Goal: Communication & Community: Share content

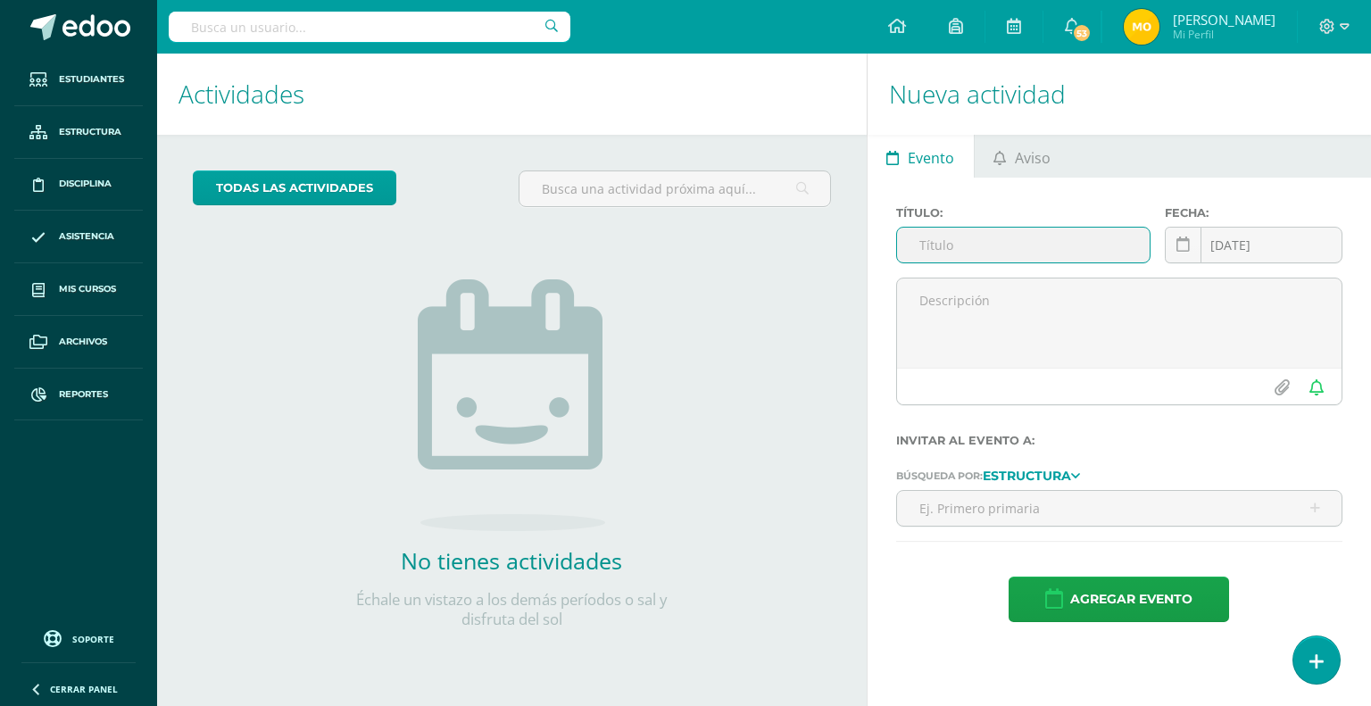
click at [996, 242] on input "text" at bounding box center [1023, 245] width 253 height 35
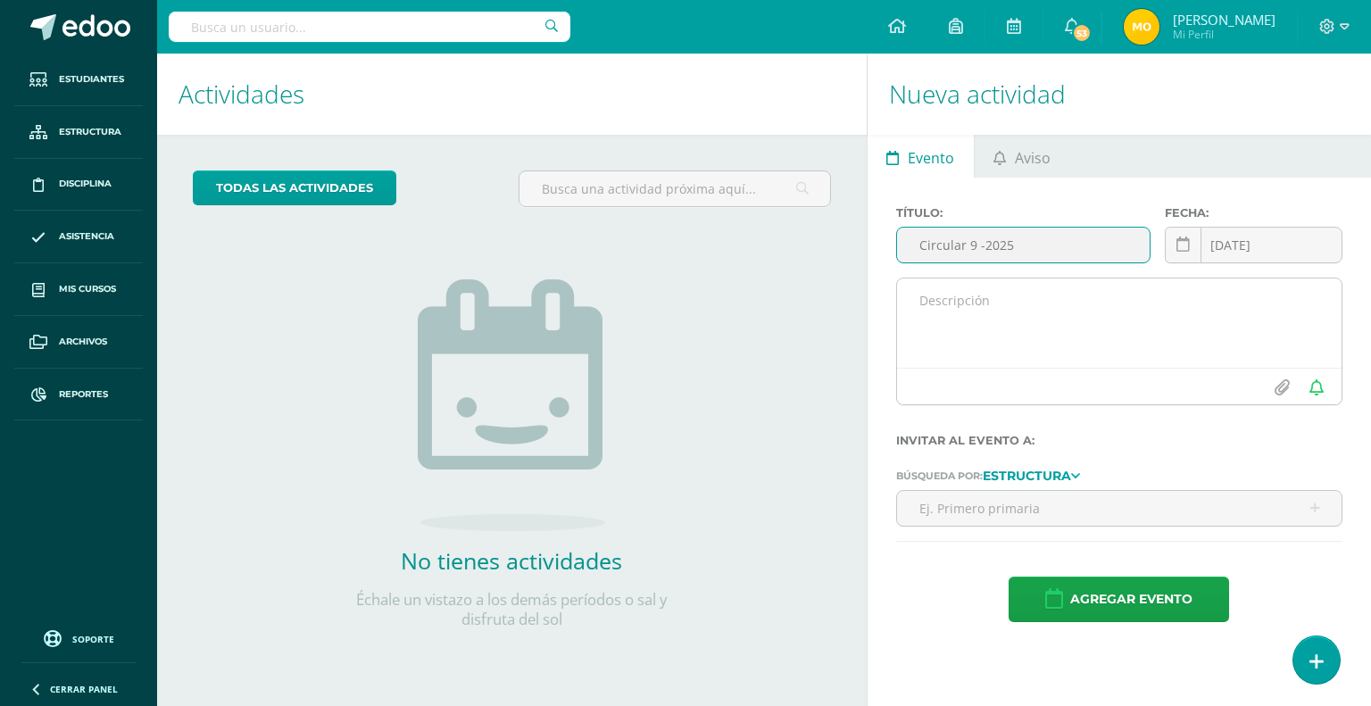
type input "Circular 9 -2025"
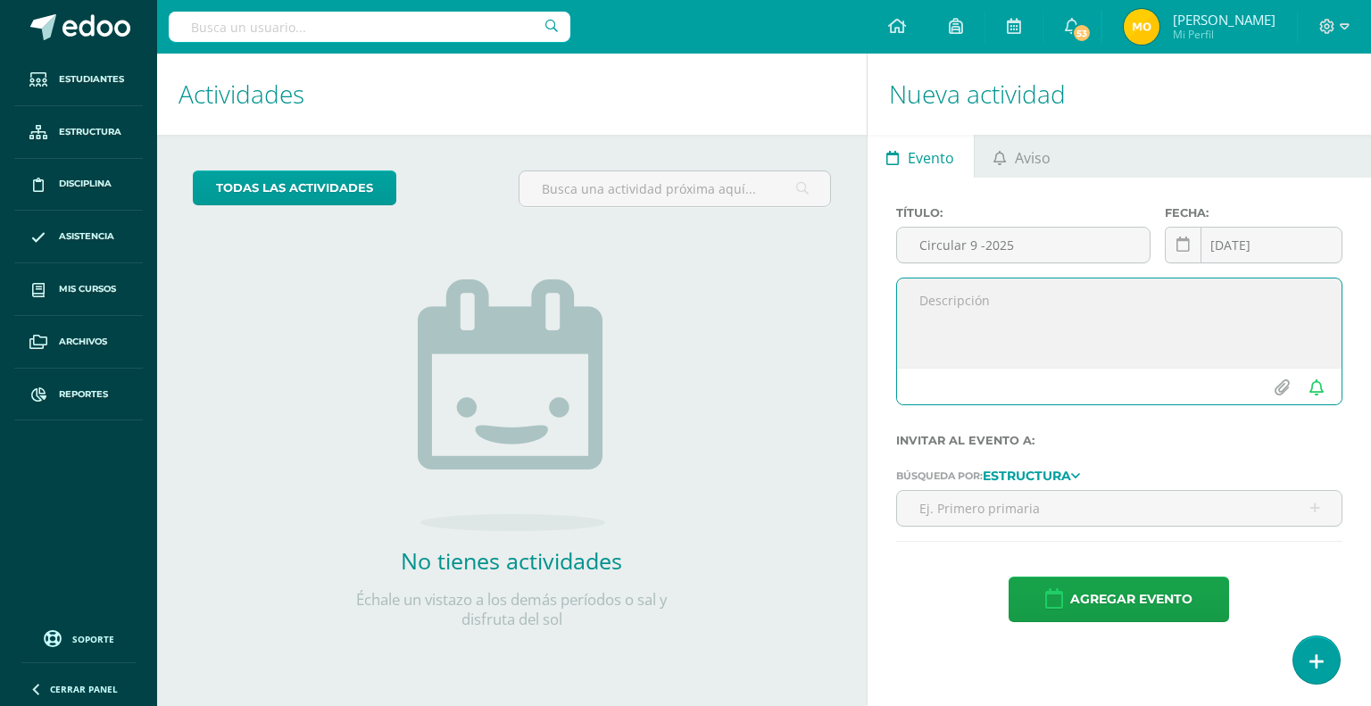
click at [964, 296] on textarea at bounding box center [1119, 322] width 444 height 89
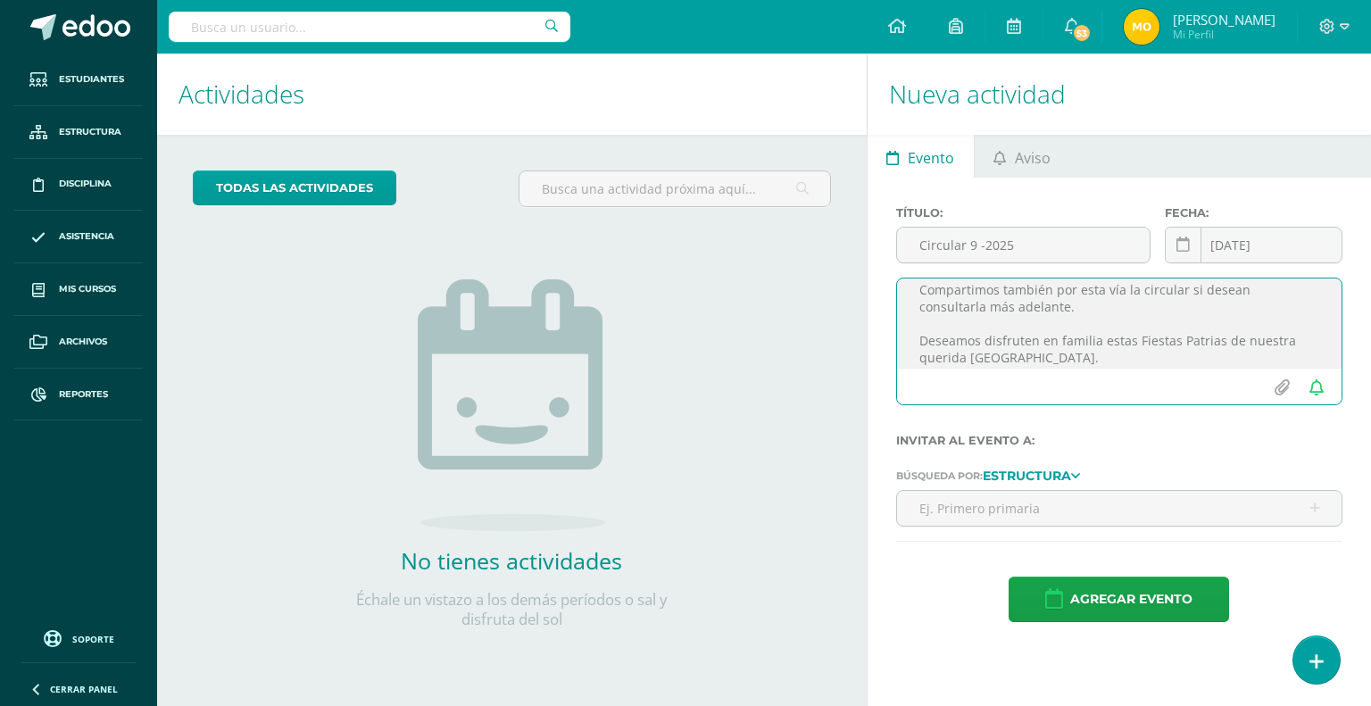
drag, startPoint x: 1046, startPoint y: 358, endPoint x: 903, endPoint y: 294, distance: 156.6
click at [919, 319] on textarea "Saludos estimados padres de familia, deseamos se encuentren muy bien. Les comen…" at bounding box center [1119, 322] width 444 height 89
click at [903, 294] on textarea "Saludos estimados padres de familia, deseamos se encuentren muy bien. Les comen…" at bounding box center [1119, 322] width 444 height 89
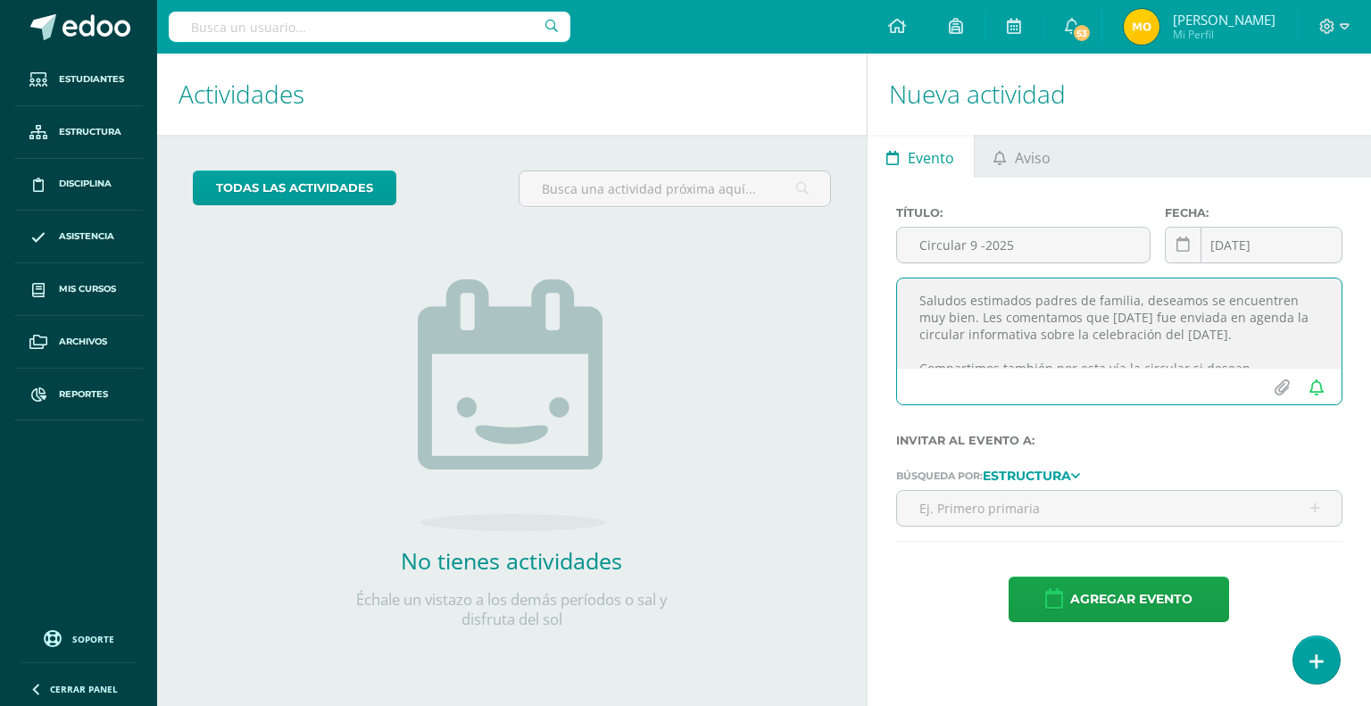
drag, startPoint x: 1038, startPoint y: 357, endPoint x: 869, endPoint y: 249, distance: 200.3
click at [869, 249] on div "Título: Circular 9 -2025 Fecha: [DATE] September, 2025 Mo Tu We Th Fr Sa Su 1 2…" at bounding box center [1118, 414] width 503 height 473
type textarea "Saludos estimados padres de familia, deseamos se encuentren muy bien. Les comen…"
click at [1278, 385] on input "file" at bounding box center [1281, 387] width 35 height 34
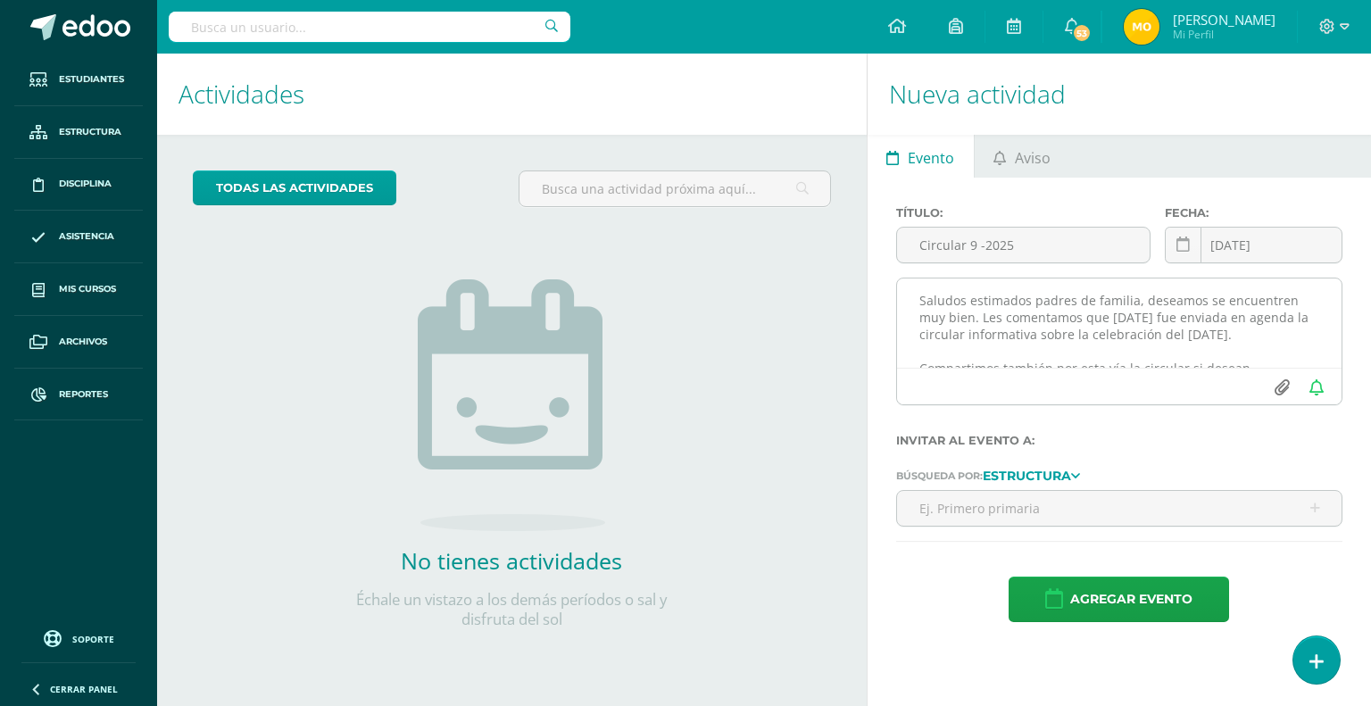
type input "C:\fakepath\Circular 9-2025 [DATE] preprimaria.pdf"
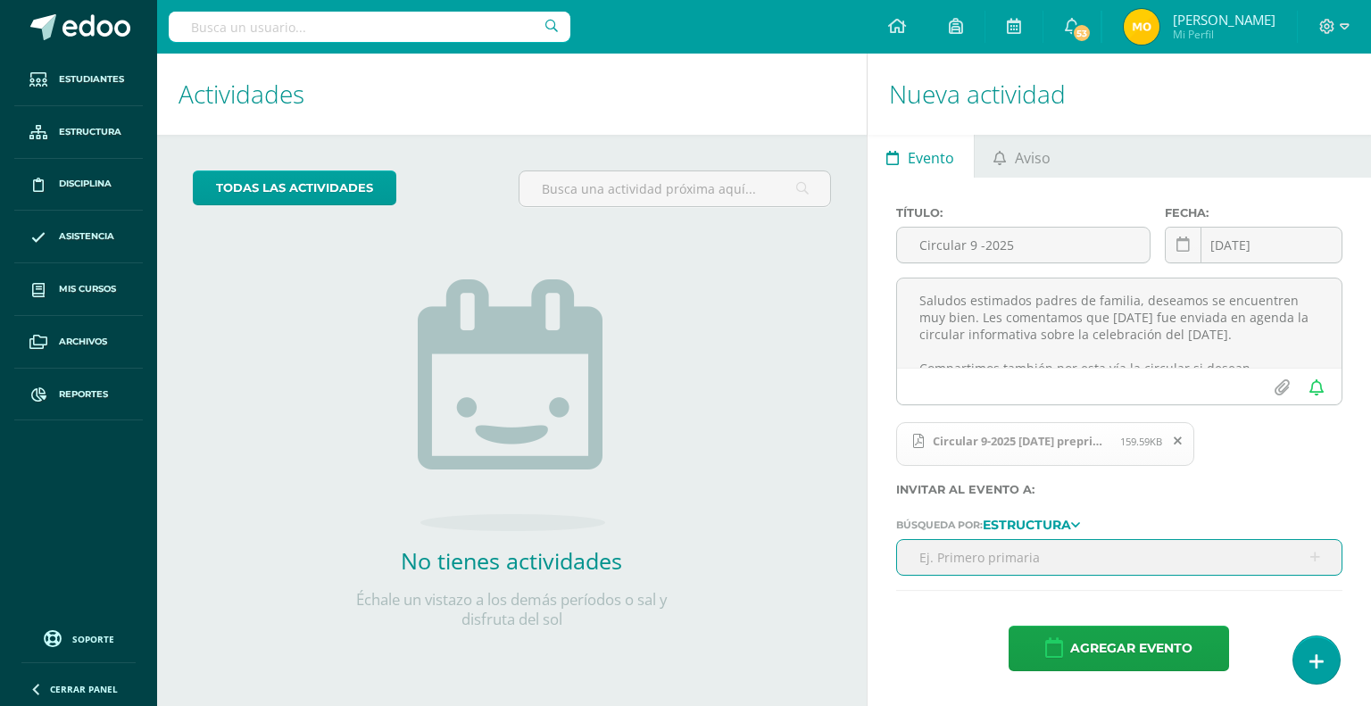
click at [1020, 559] on input "text" at bounding box center [1119, 557] width 444 height 35
type input "preprimaria"
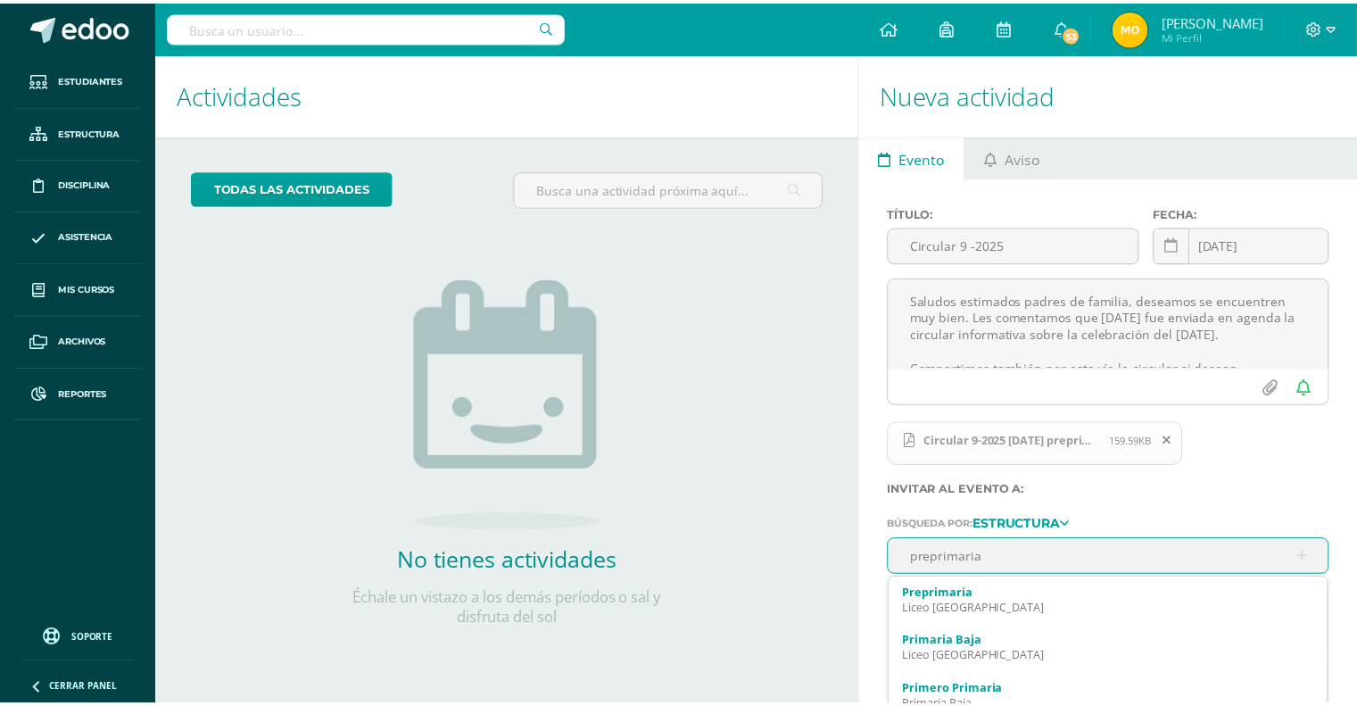
scroll to position [16, 0]
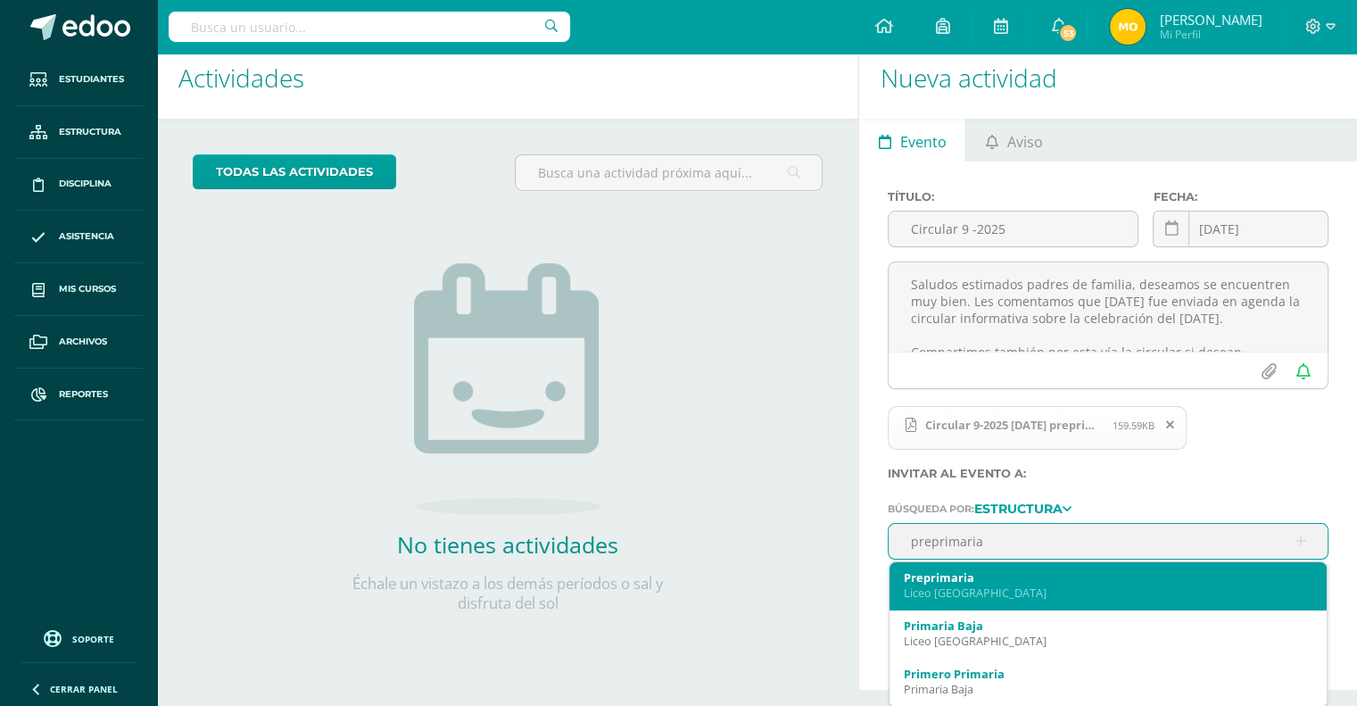
click at [956, 581] on div "Preprimaria" at bounding box center [1108, 577] width 409 height 16
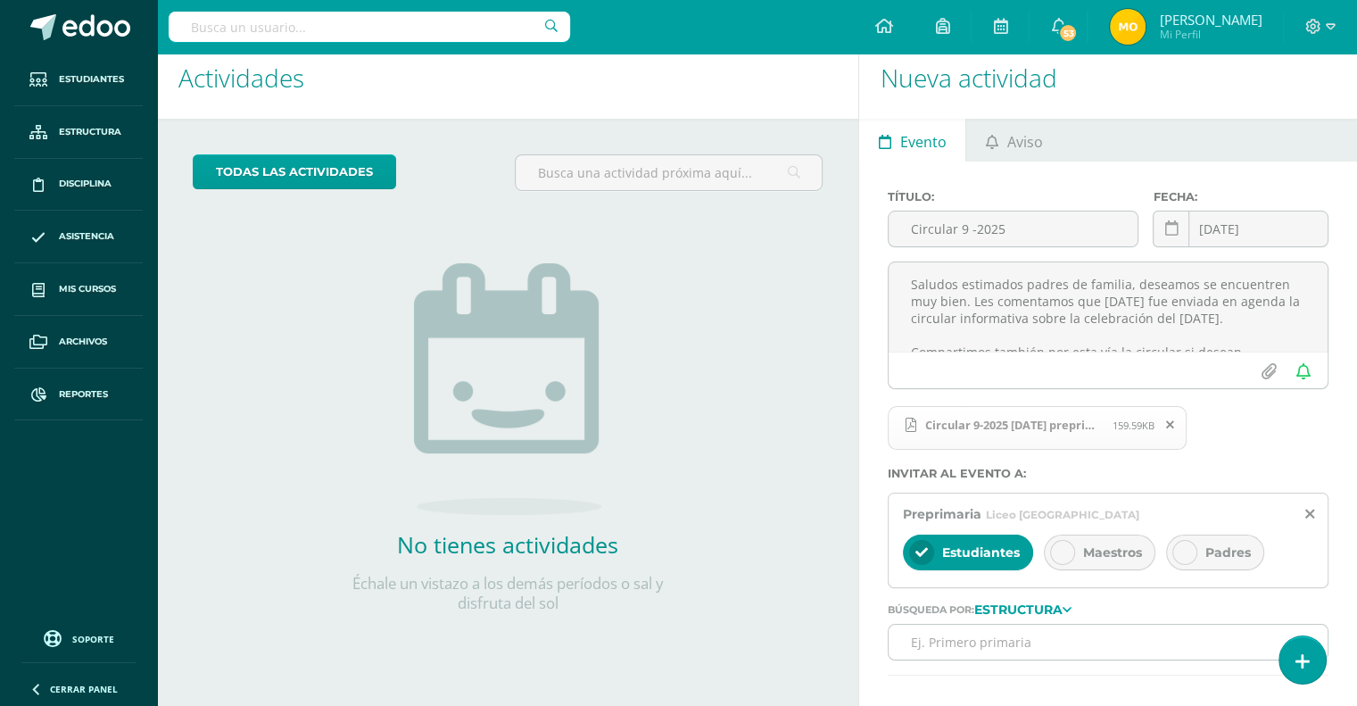
click at [1088, 545] on span "Maestros" at bounding box center [1112, 552] width 59 height 16
click at [1192, 545] on div at bounding box center [1185, 552] width 25 height 25
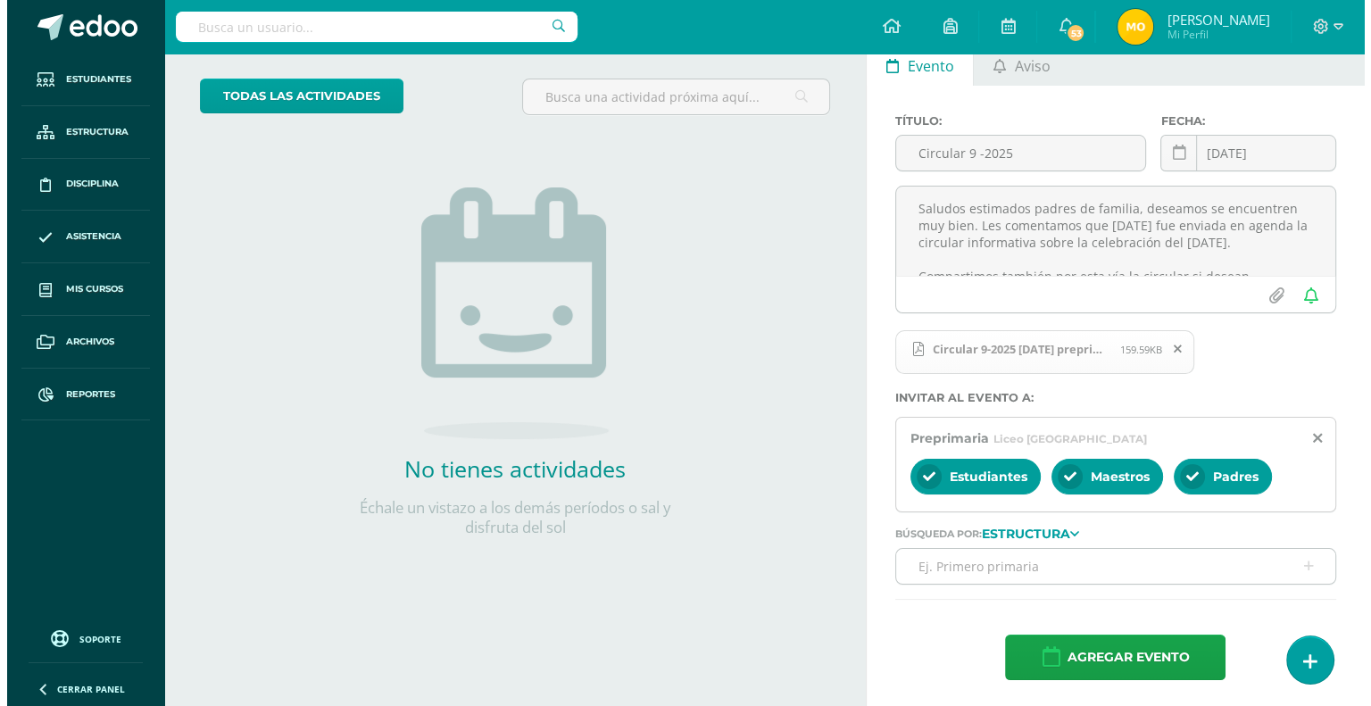
scroll to position [0, 0]
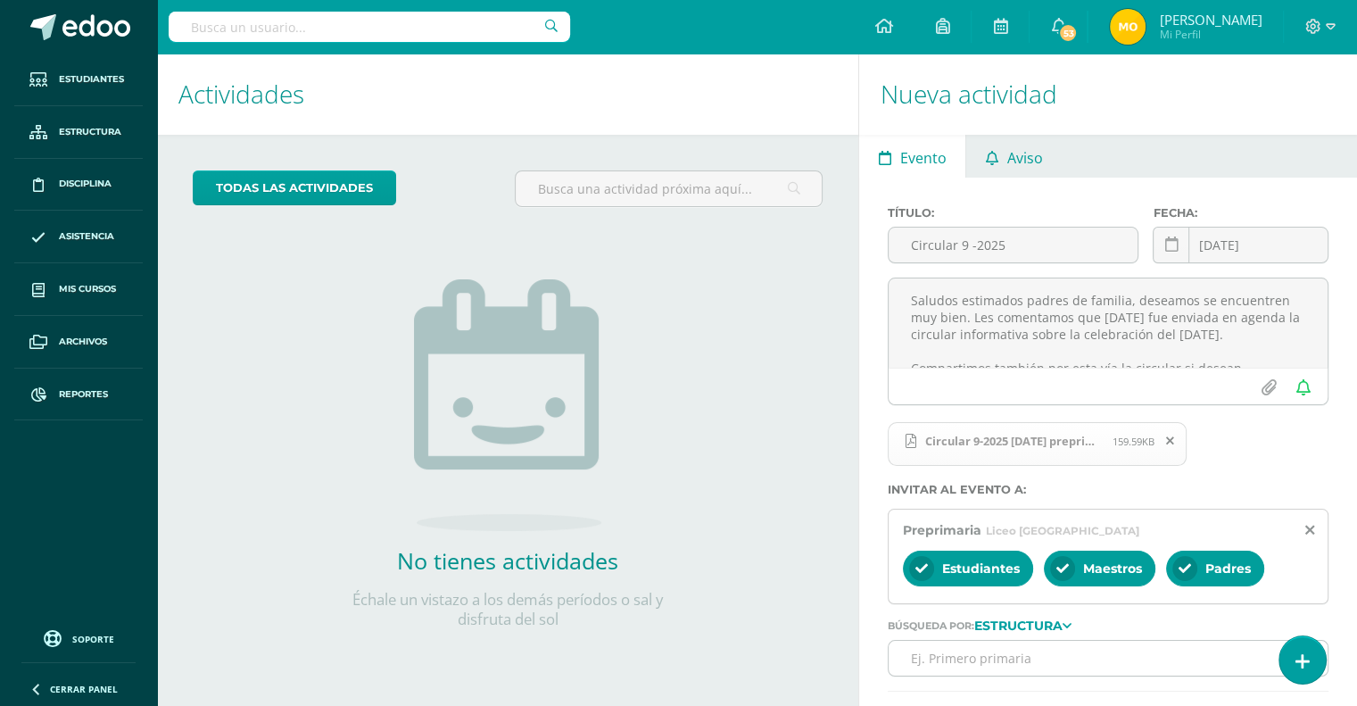
click at [1000, 162] on link "Aviso" at bounding box center [1013, 156] width 95 height 43
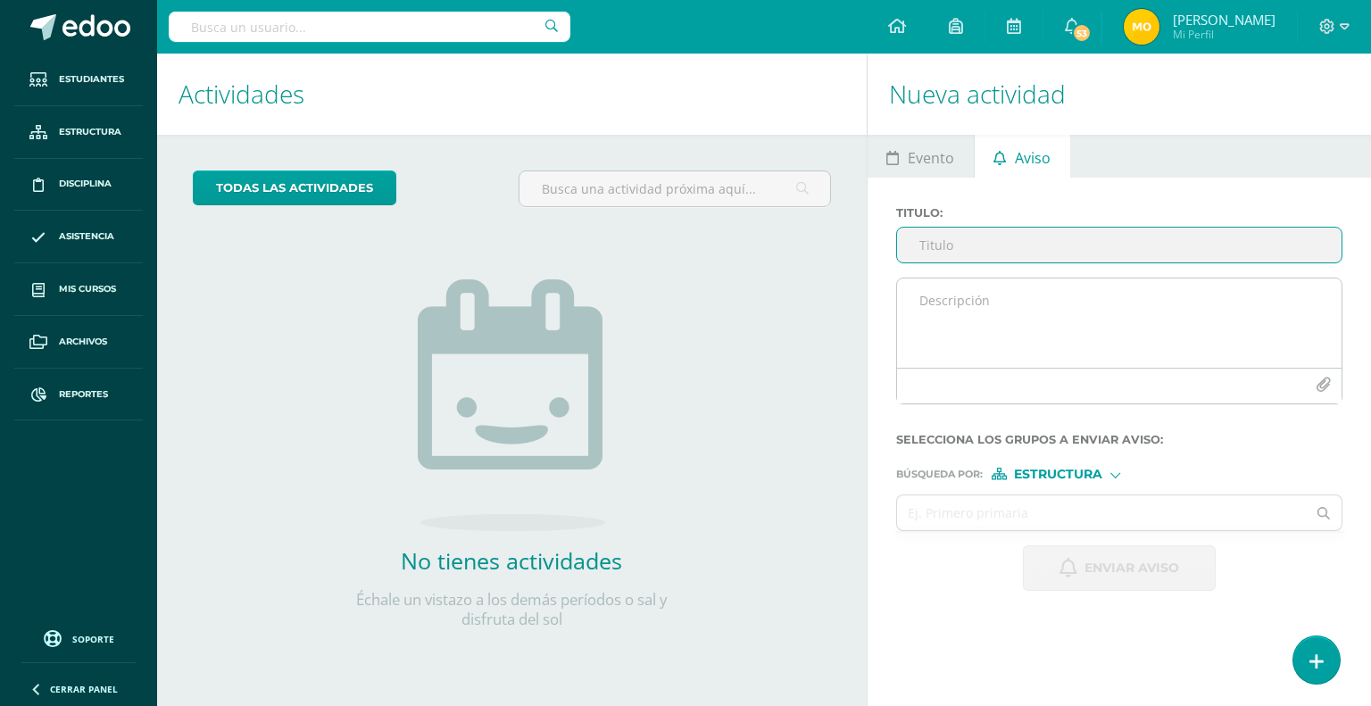
paste input "Saludos estimados padres de familia, deseamos se encuentren muy bien. Les comen…"
type input "Saludos estimados padres de familia, deseamos se encuentren muy bien. Les comen…"
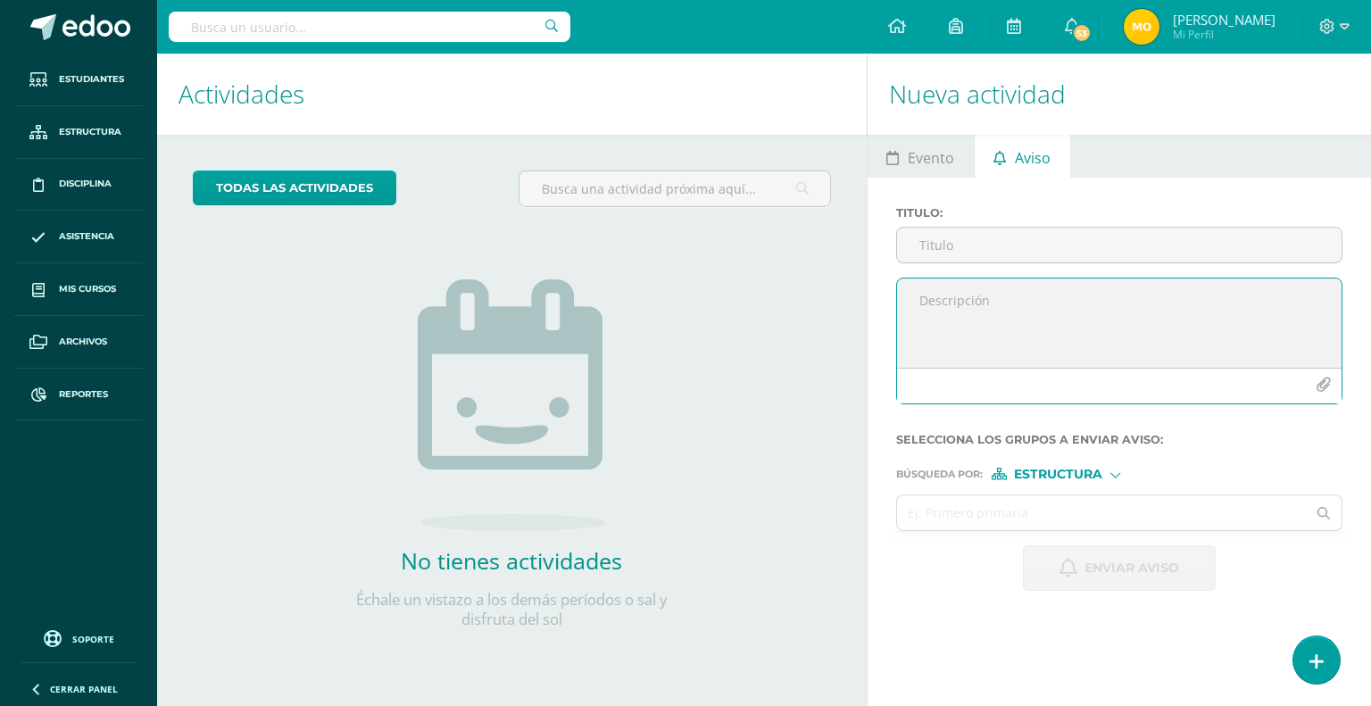
click at [970, 309] on textarea at bounding box center [1119, 322] width 444 height 89
paste textarea "Saludos estimados padres de familia, deseamos se encuentren muy bien. Les comen…"
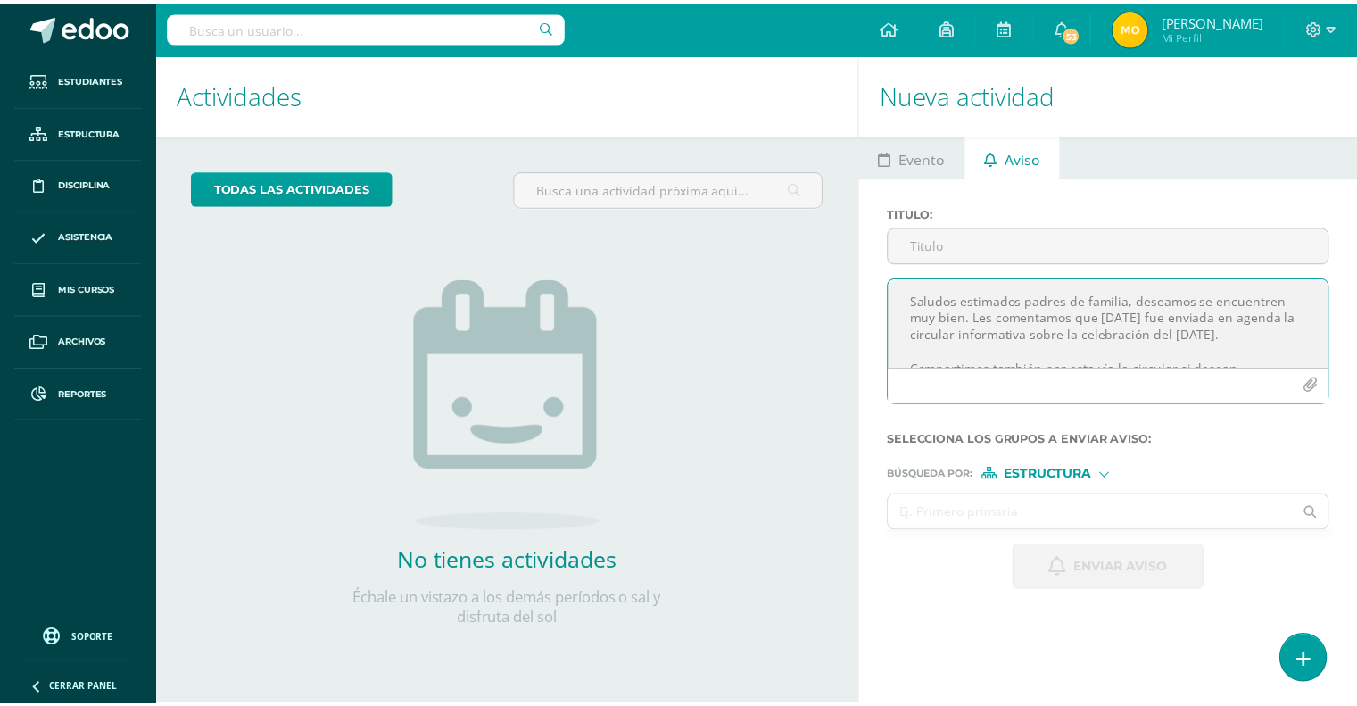
scroll to position [79, 0]
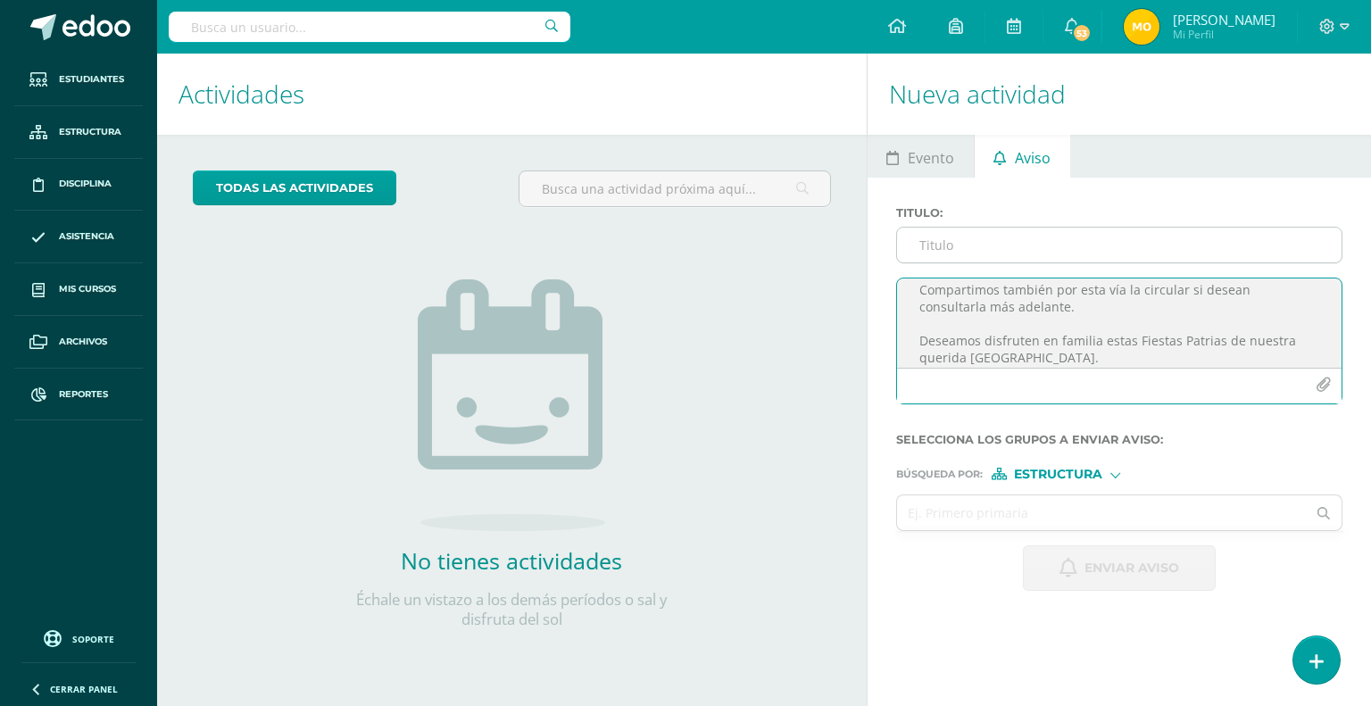
type textarea "Saludos estimados padres de familia, deseamos se encuentren muy bien. Les comen…"
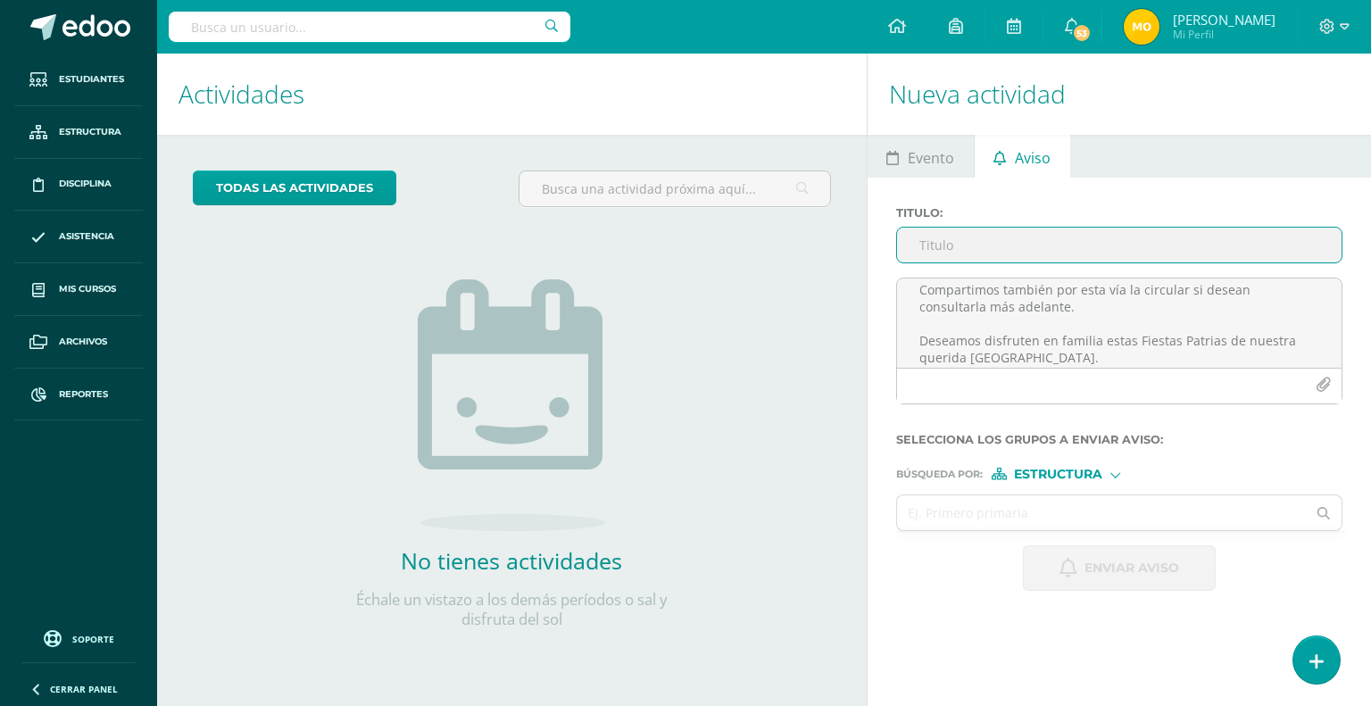
click at [960, 247] on input "Titulo :" at bounding box center [1119, 245] width 444 height 35
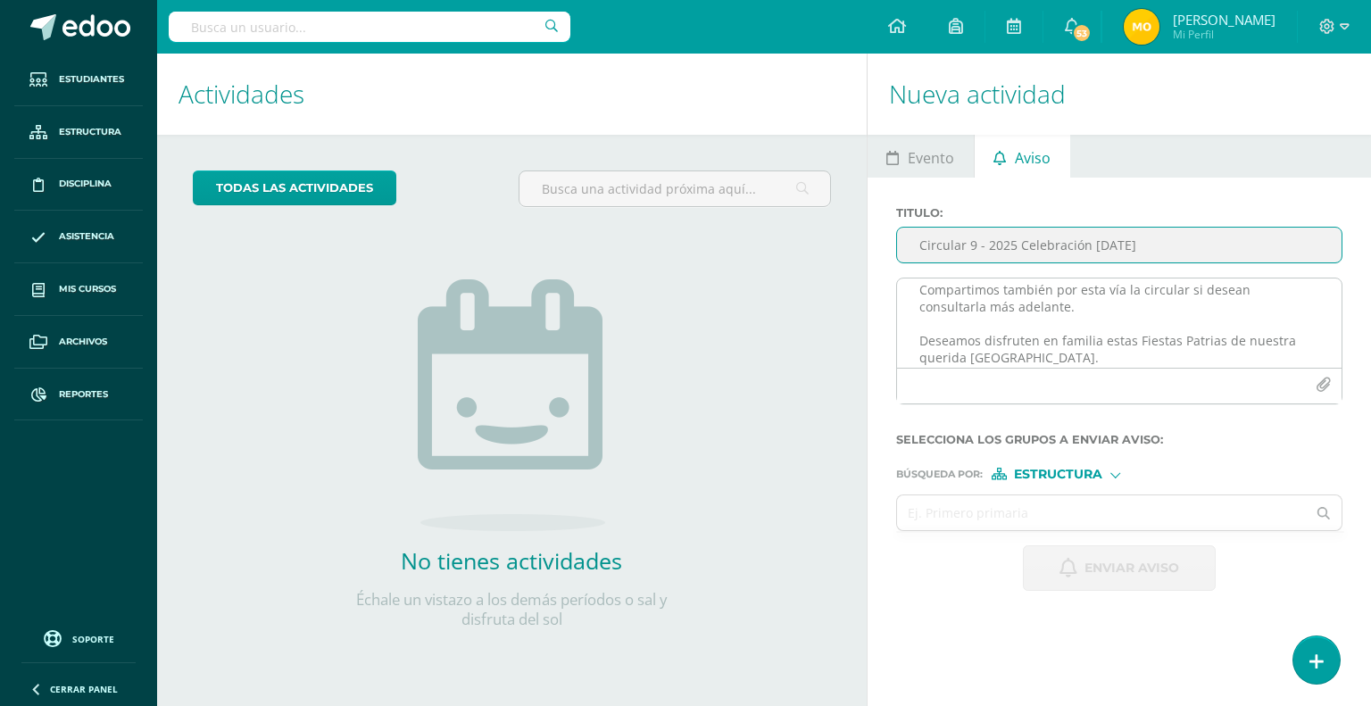
type input "Circular 9 - 2025 Celebración [DATE]"
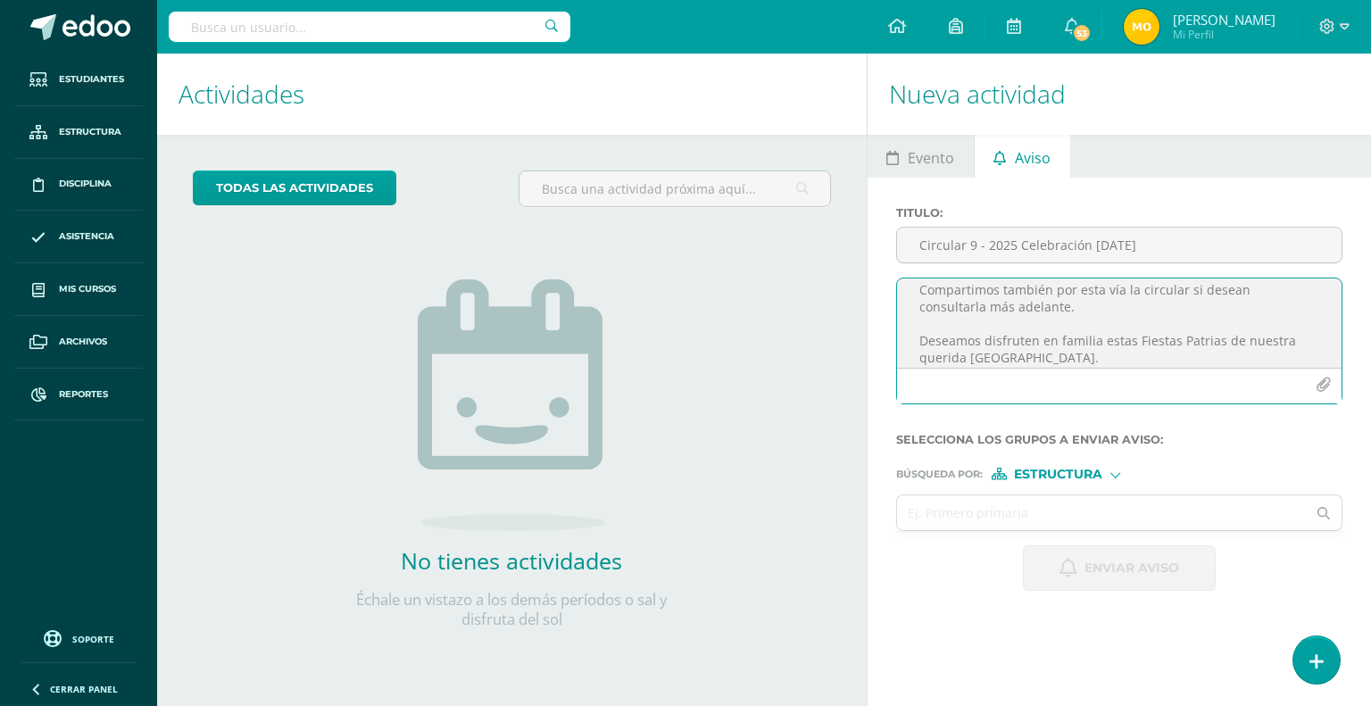
click at [1309, 386] on button "button" at bounding box center [1323, 385] width 35 height 35
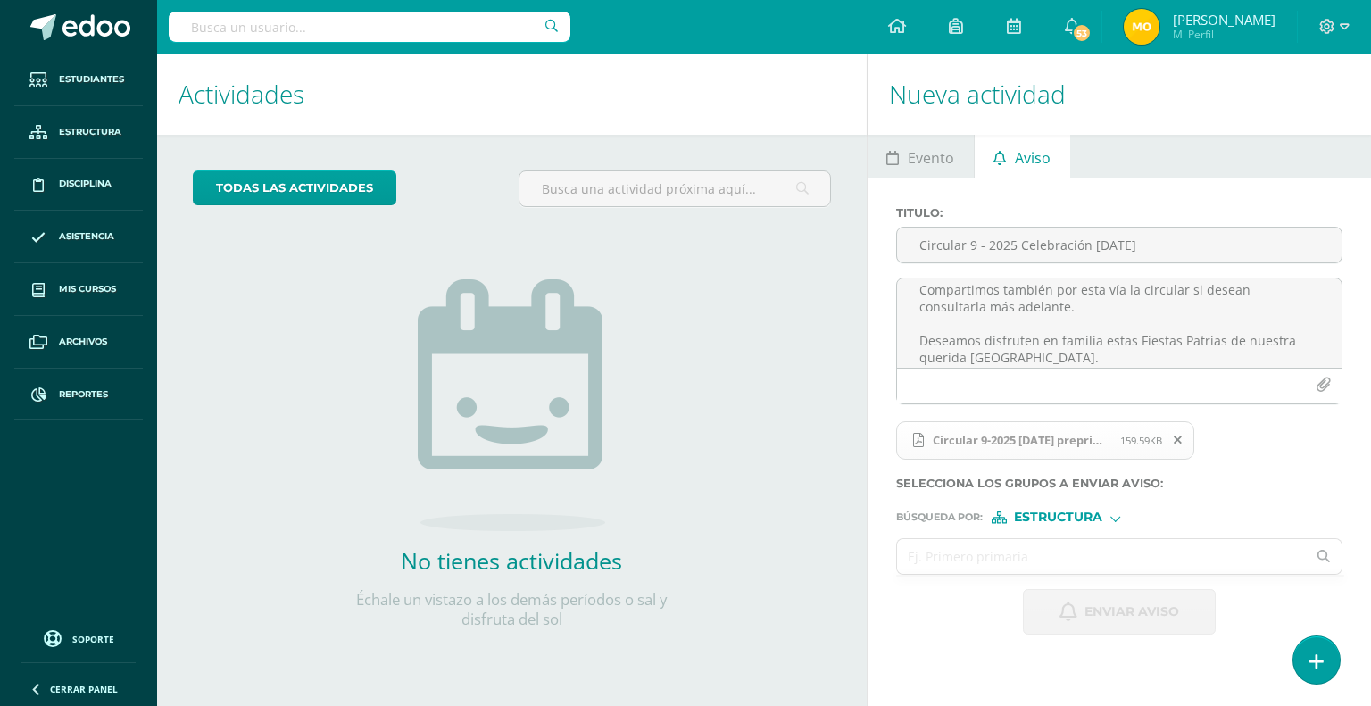
click at [1007, 550] on input "text" at bounding box center [1102, 556] width 410 height 35
type input "preprimaria"
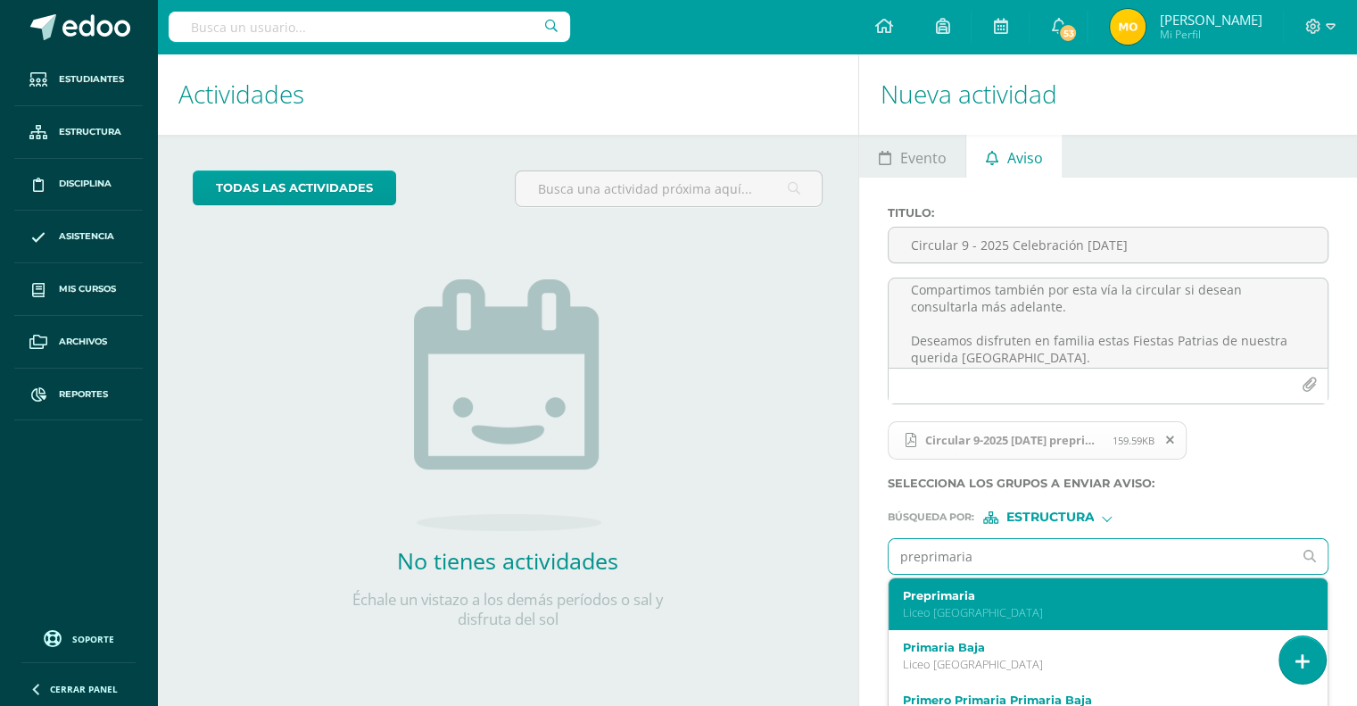
click at [967, 593] on label "Preprimaria" at bounding box center [1100, 595] width 394 height 13
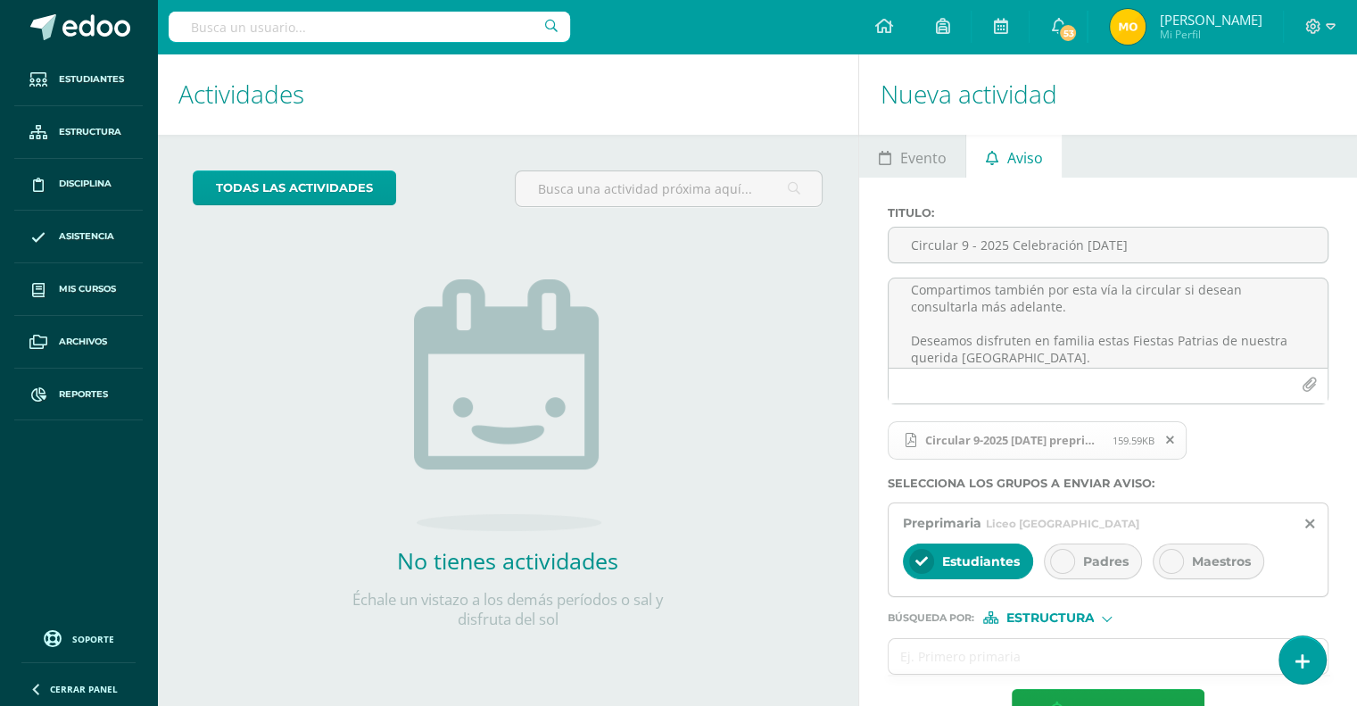
click at [1078, 562] on div "Padres" at bounding box center [1093, 561] width 98 height 36
click at [1187, 559] on div "Maestros" at bounding box center [1209, 561] width 112 height 36
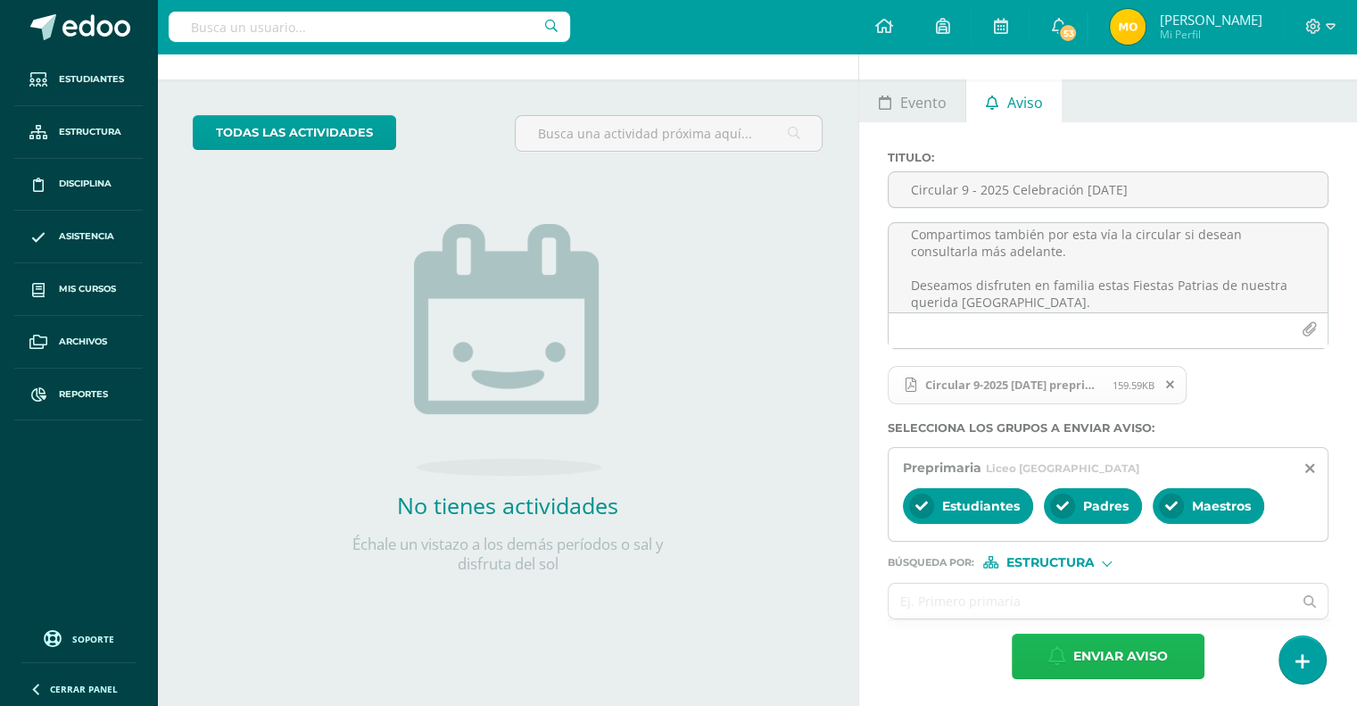
click at [1115, 658] on span "Enviar aviso" at bounding box center [1120, 656] width 95 height 44
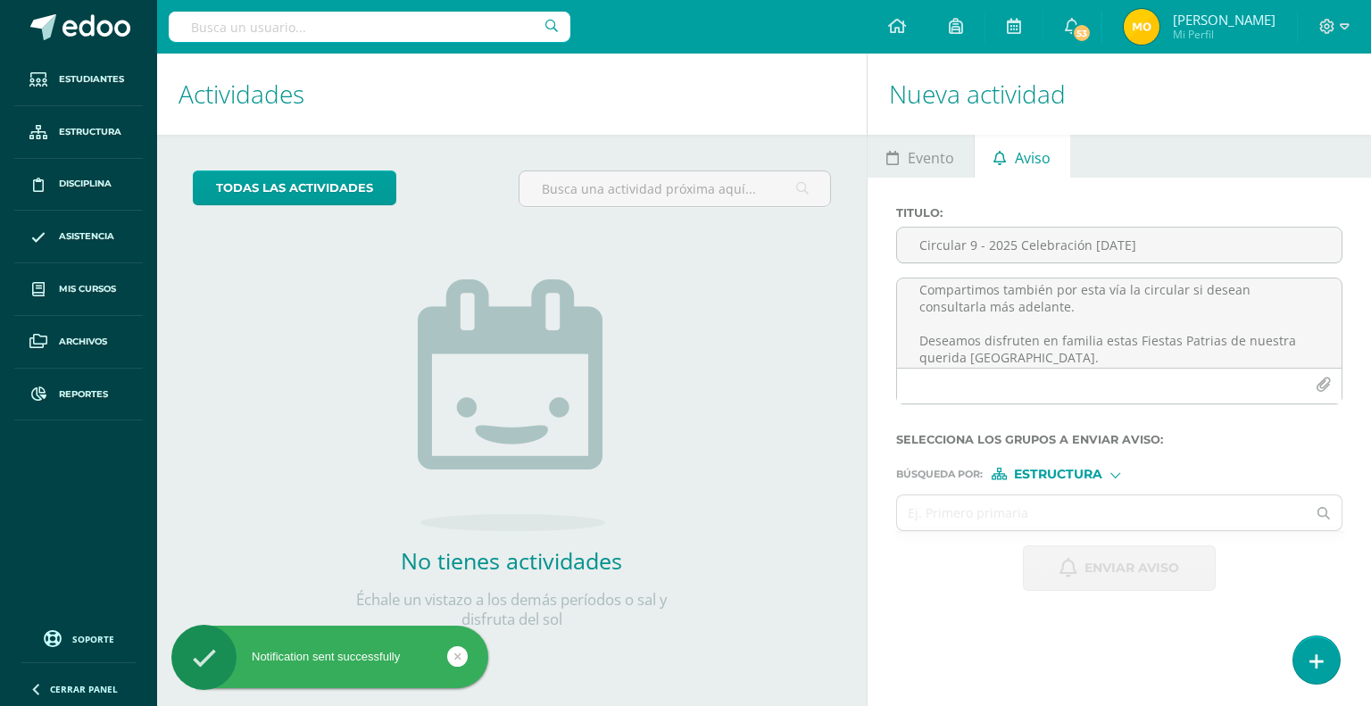
scroll to position [0, 0]
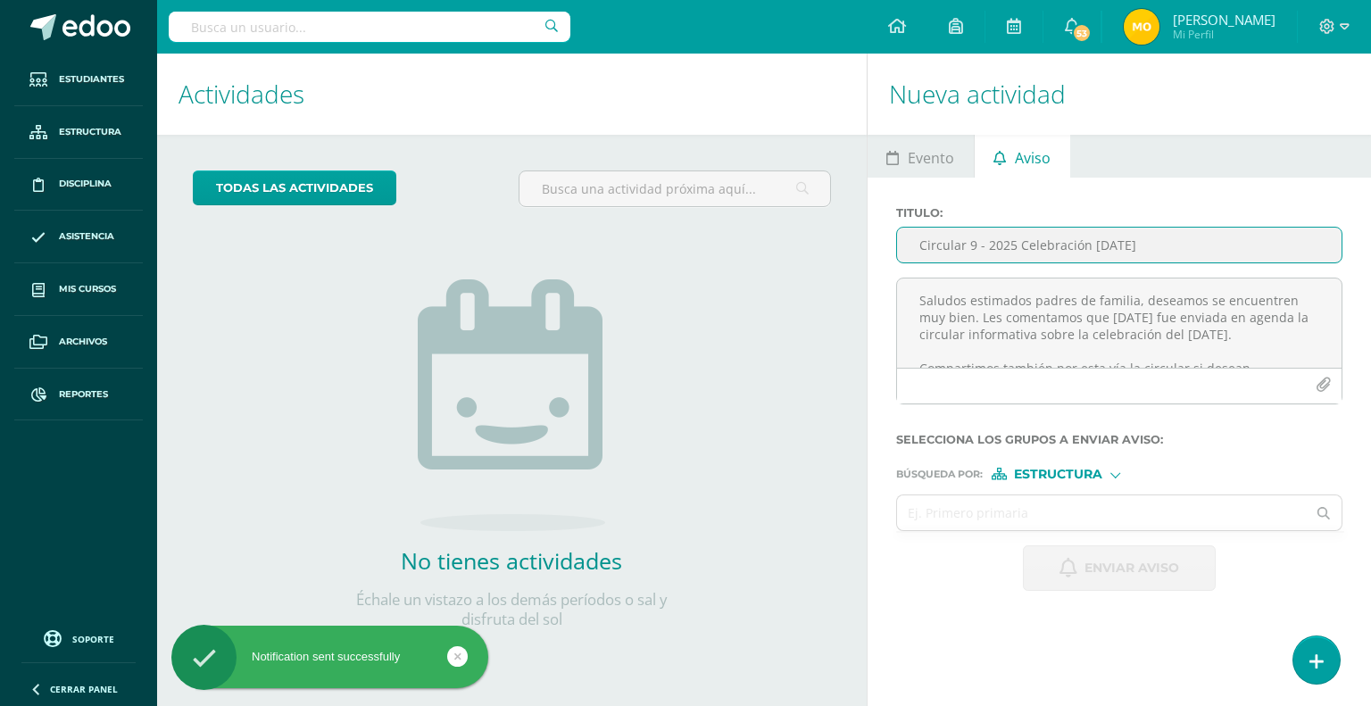
click at [1003, 245] on input "Circular 9 - 2025 Celebración [DATE]" at bounding box center [1119, 245] width 444 height 35
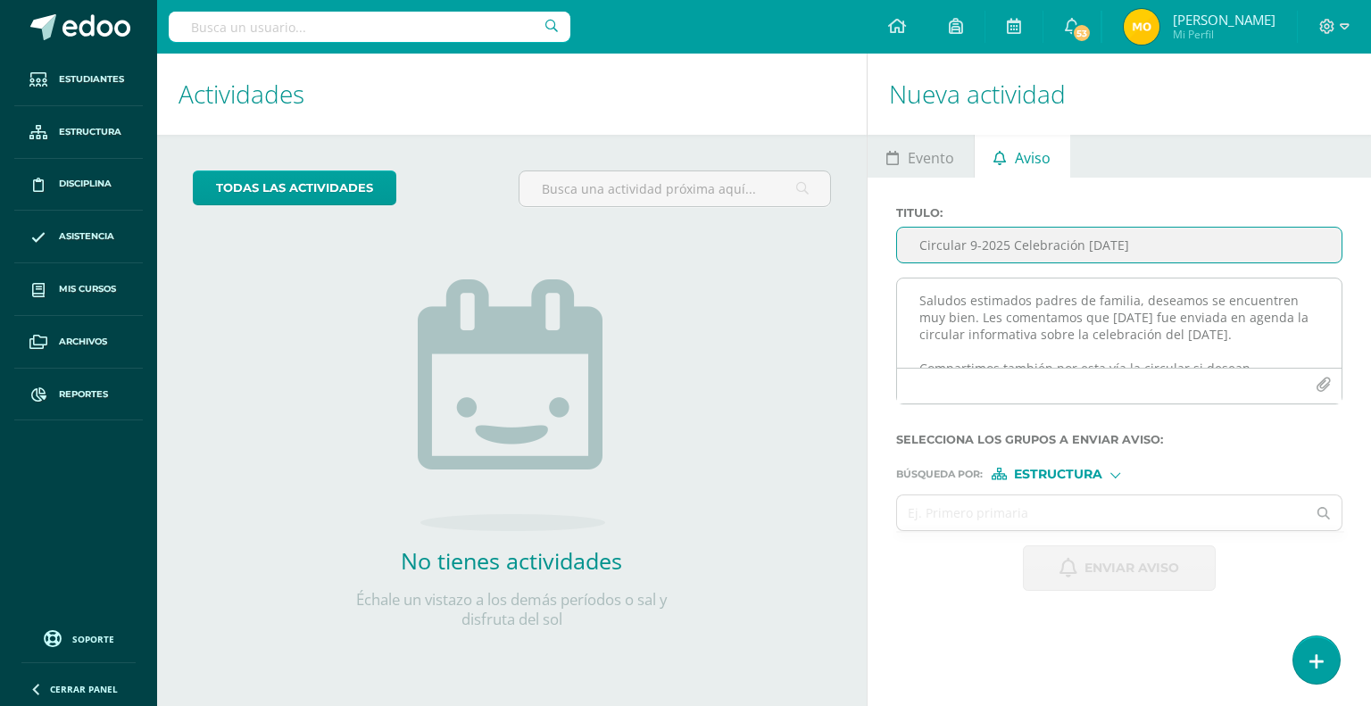
type input "Circular 9-2025 Celebración [DATE]"
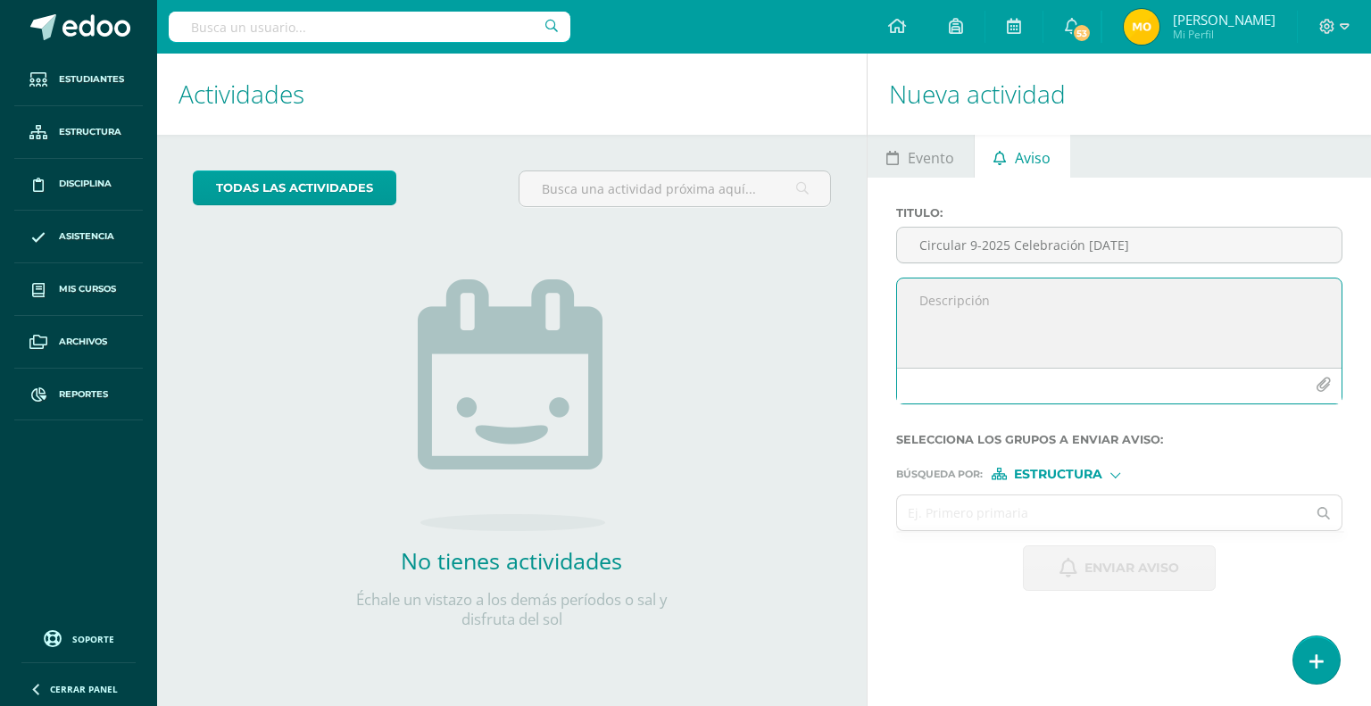
click at [994, 295] on textarea at bounding box center [1119, 322] width 444 height 89
paste textarea "Saludos estimados padres de familia, deseamos se encuentren muy bien. Les comen…"
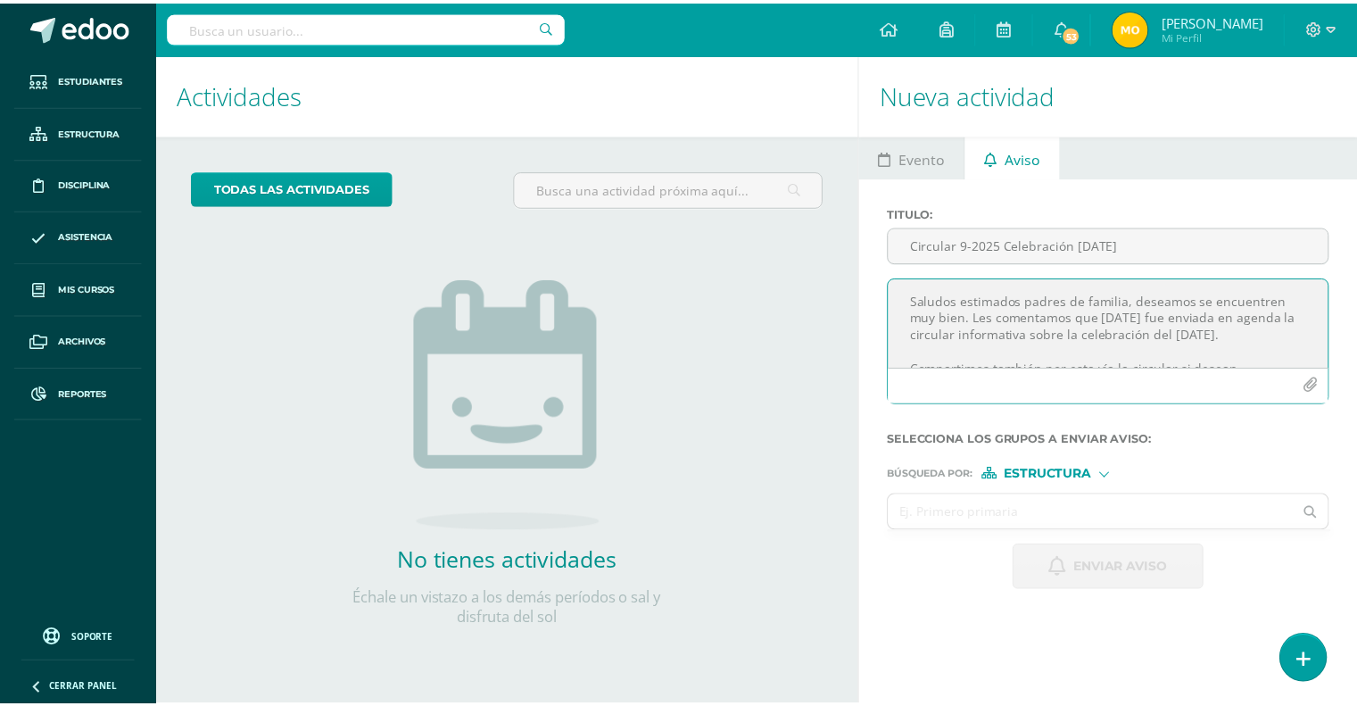
scroll to position [79, 0]
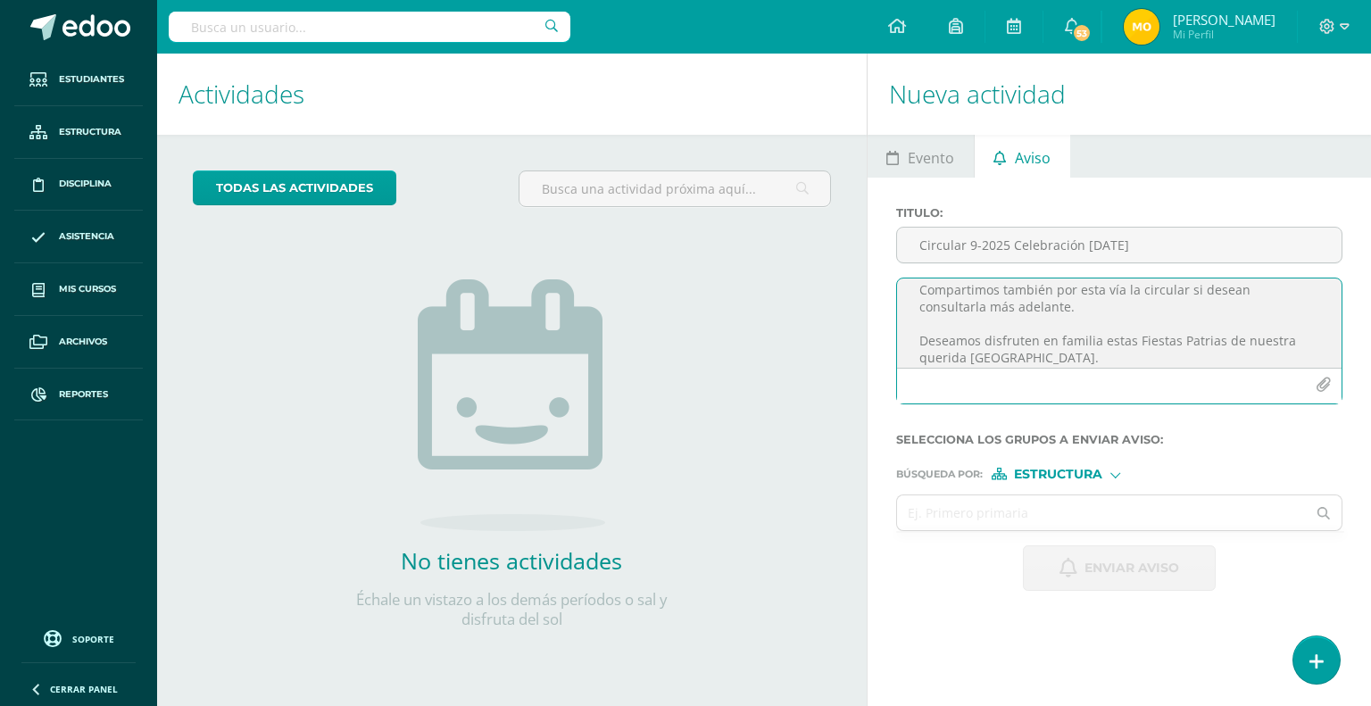
type textarea "Saludos estimados padres de familia, deseamos se encuentren muy bien. Les comen…"
click at [1329, 385] on icon "button" at bounding box center [1322, 384] width 15 height 15
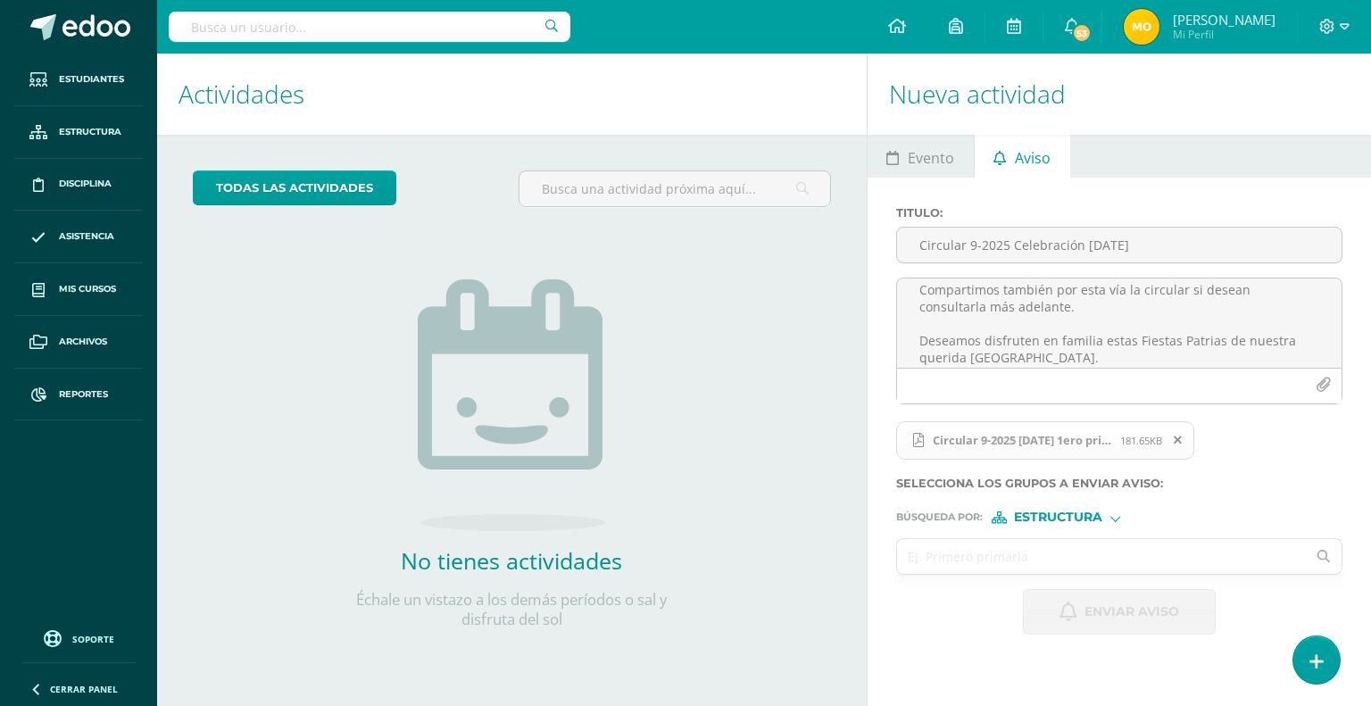
click at [1008, 561] on input "text" at bounding box center [1102, 556] width 410 height 35
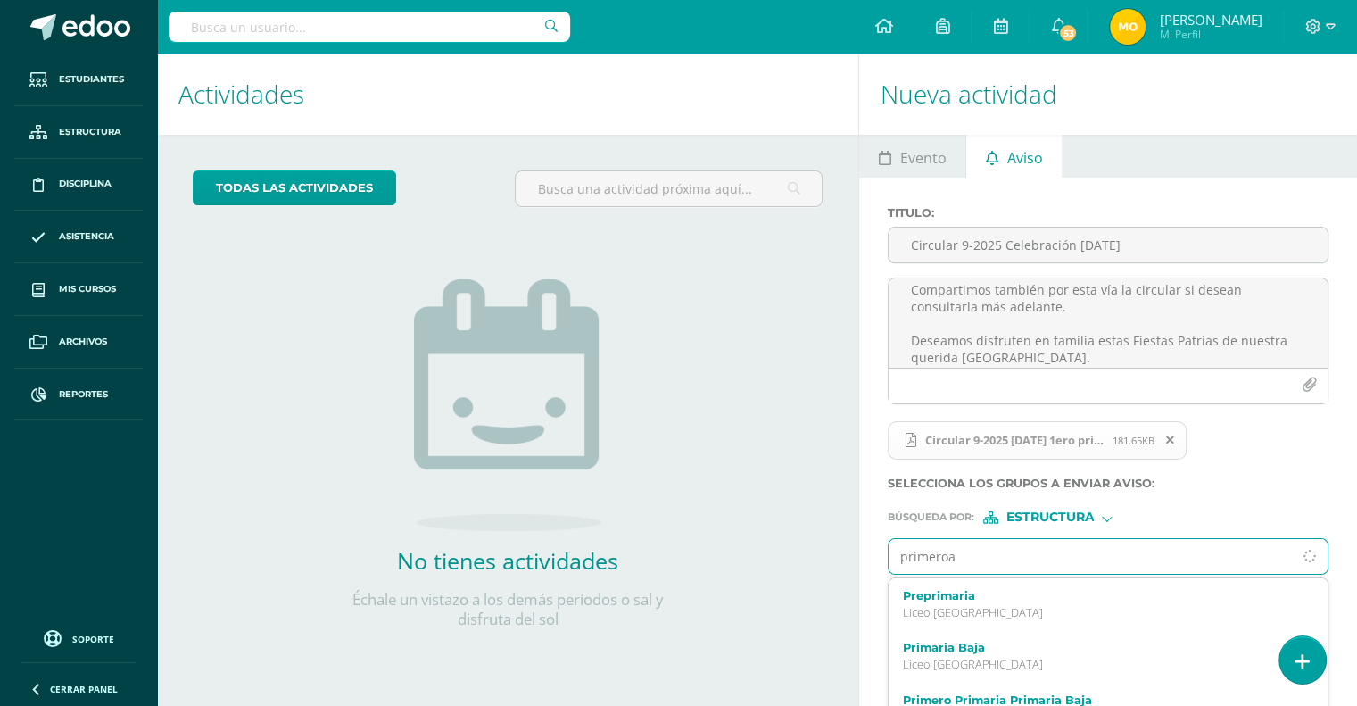
type input "primero"
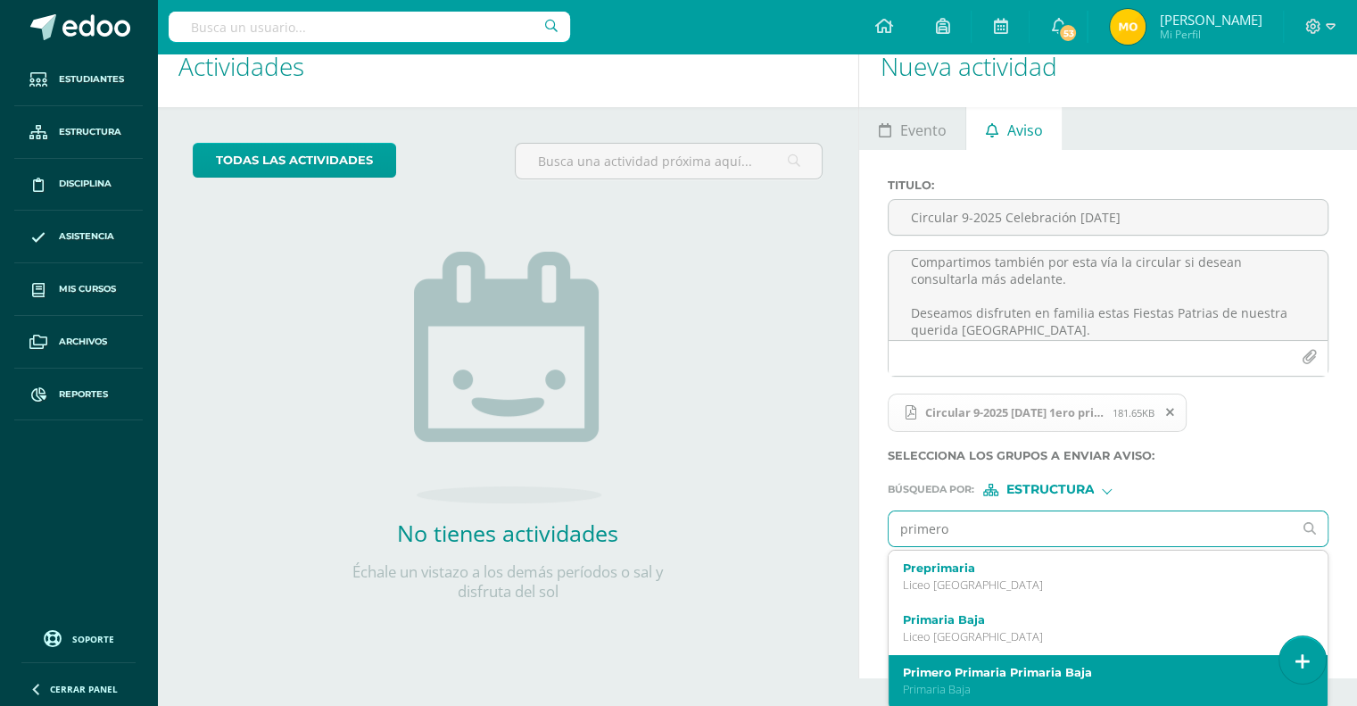
click at [1018, 687] on div "Primero Primaria Primaria Baja Primaria Baja" at bounding box center [1108, 681] width 439 height 53
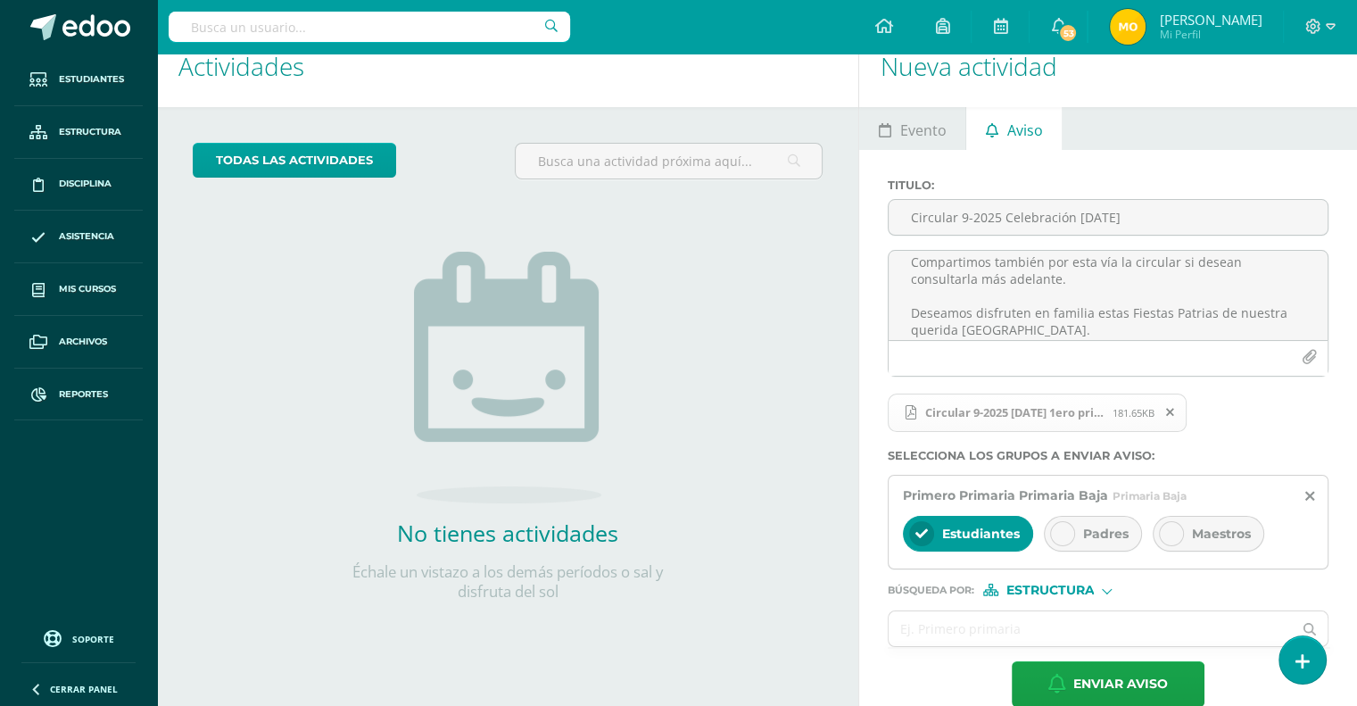
click at [1064, 527] on icon at bounding box center [1063, 533] width 12 height 12
click at [1181, 527] on div "Maestros" at bounding box center [1209, 534] width 112 height 36
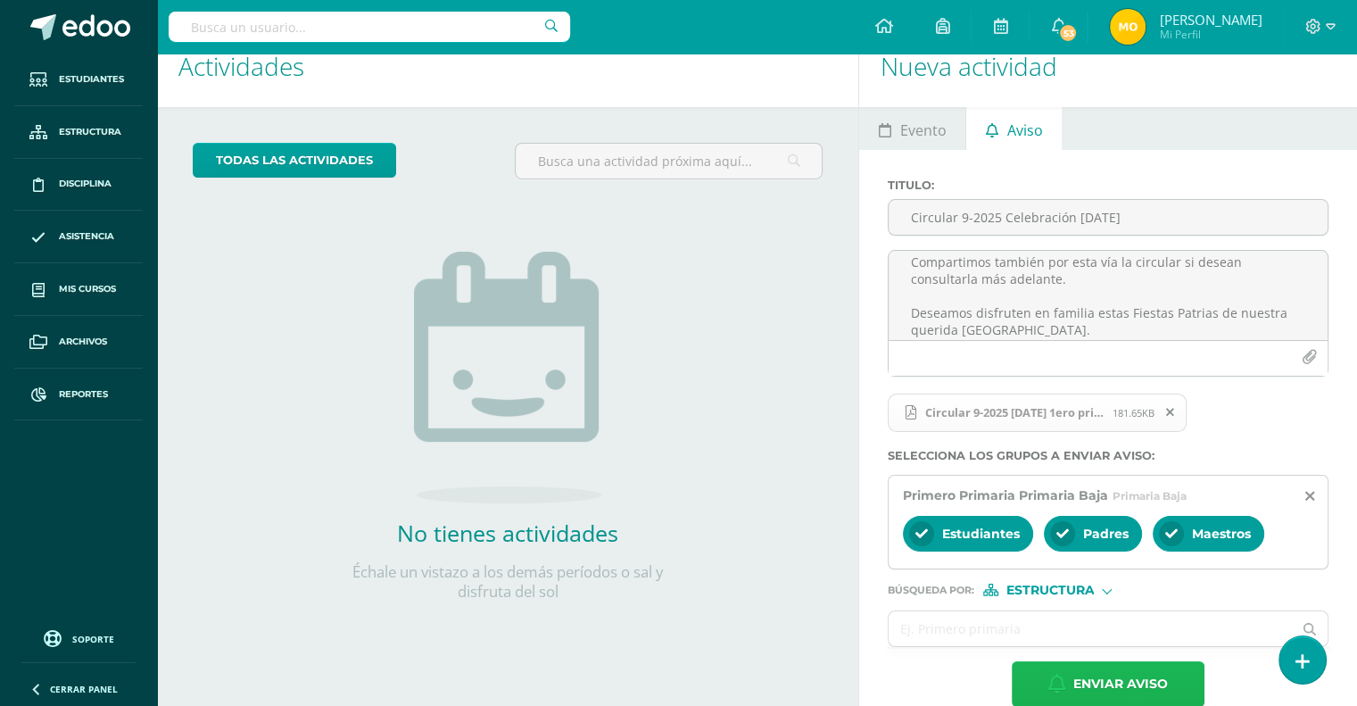
click at [1122, 679] on span "Enviar aviso" at bounding box center [1120, 684] width 95 height 44
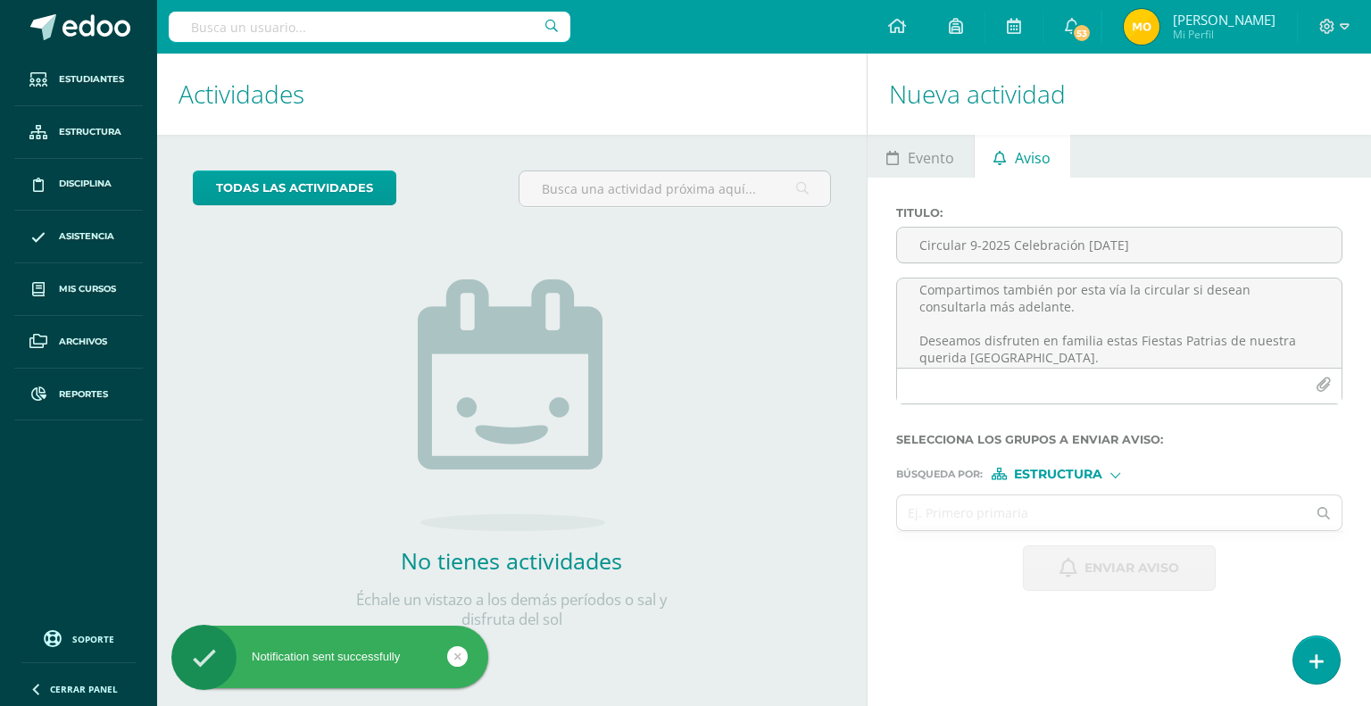
scroll to position [0, 0]
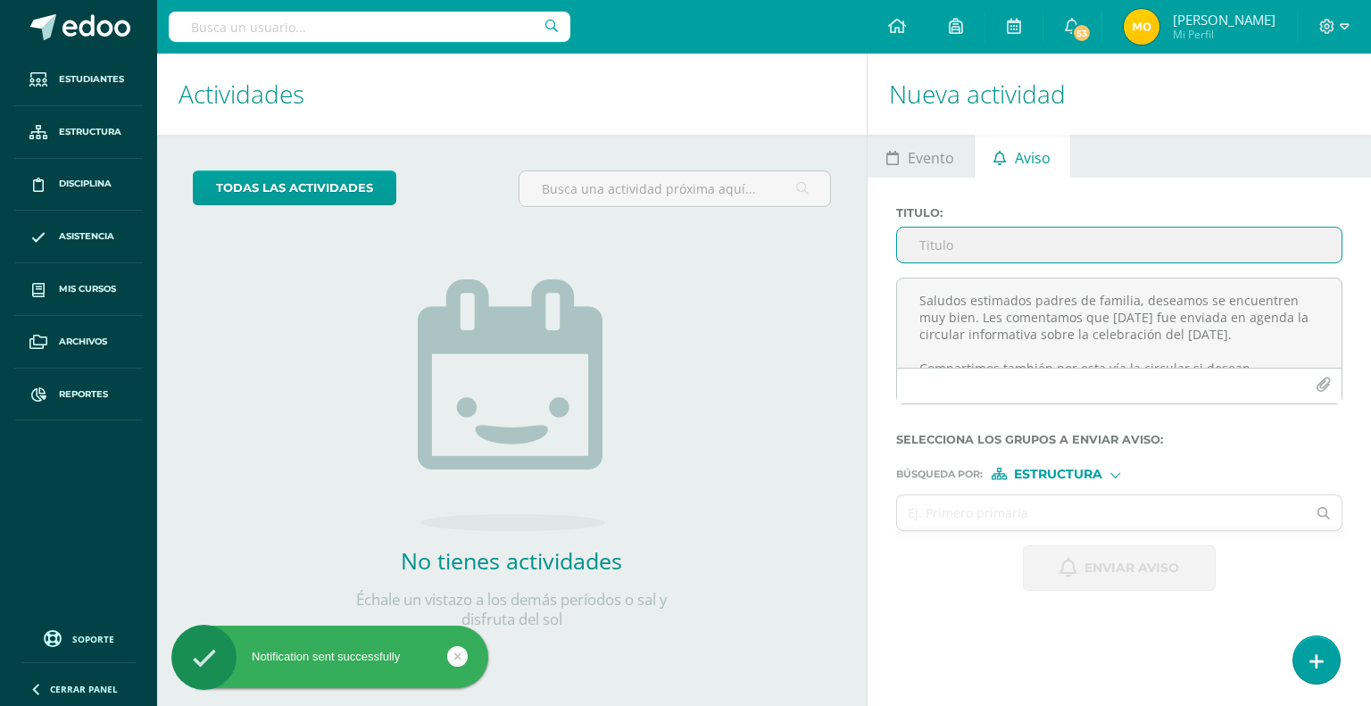
click at [935, 243] on input "Titulo :" at bounding box center [1119, 245] width 444 height 35
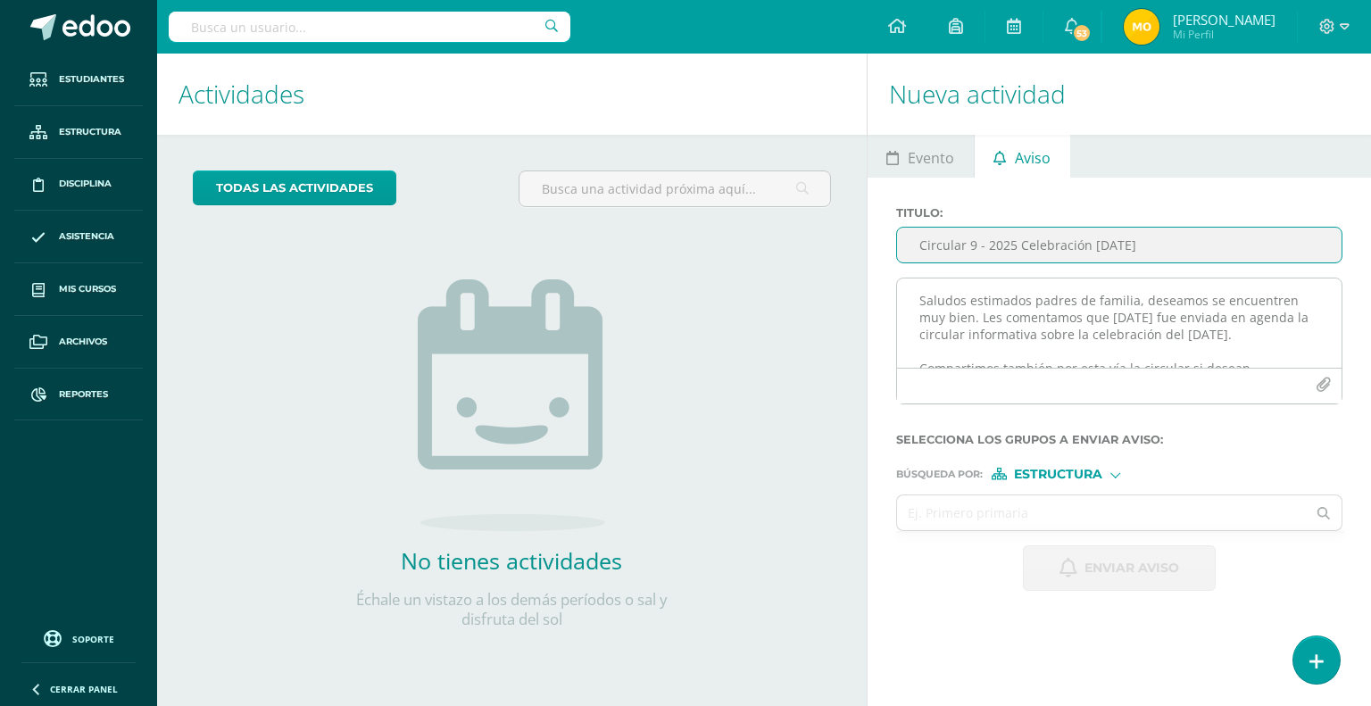
type input "Circular 9 - 2025 Celebración [DATE]"
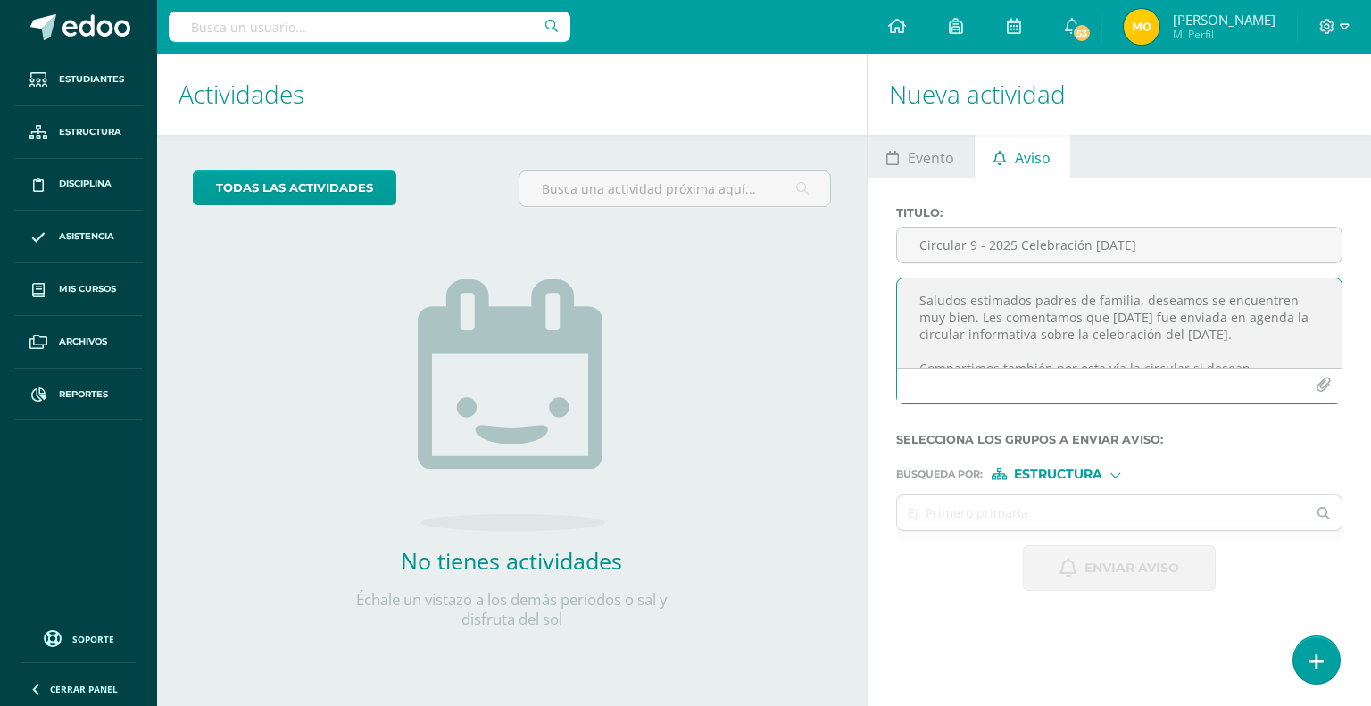
click at [973, 308] on textarea "Saludos estimados padres de familia, deseamos se encuentren muy bien. Les comen…" at bounding box center [1119, 322] width 444 height 89
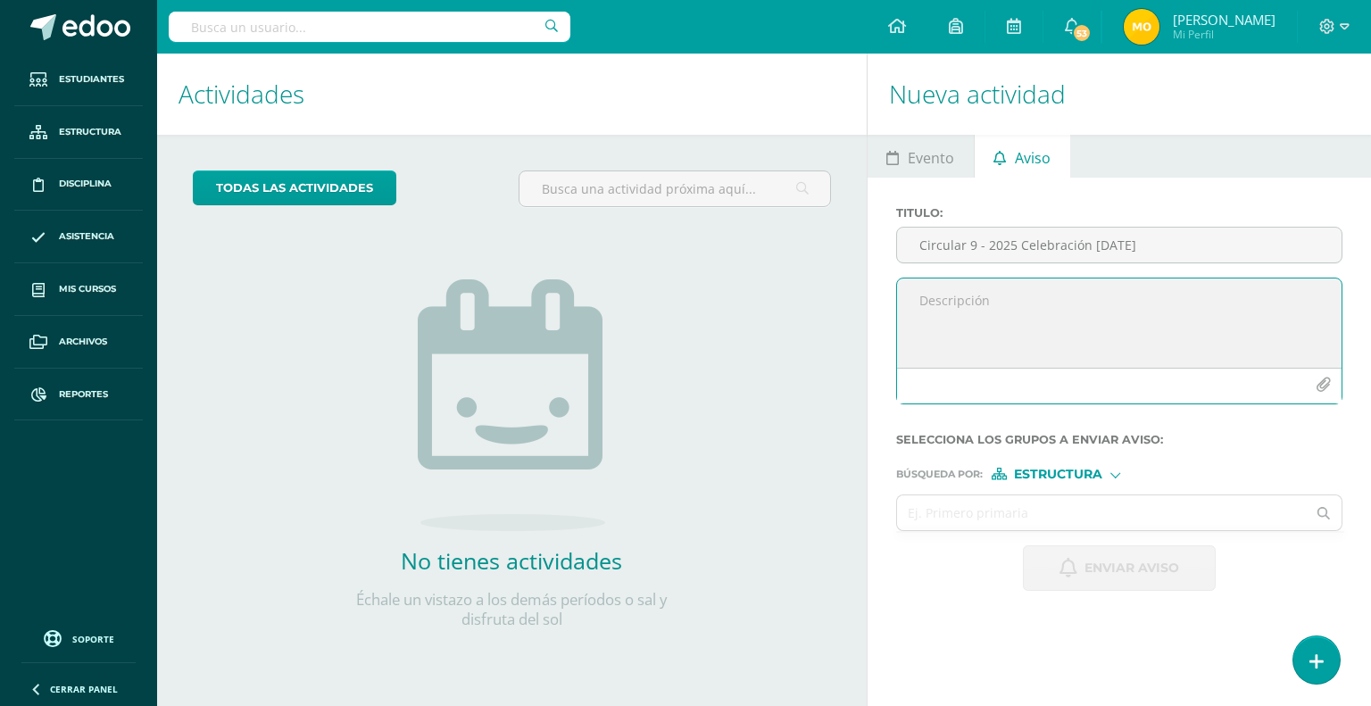
paste textarea "Saludos estimados padres de familia, deseamos se encuentren muy bien. Les comen…"
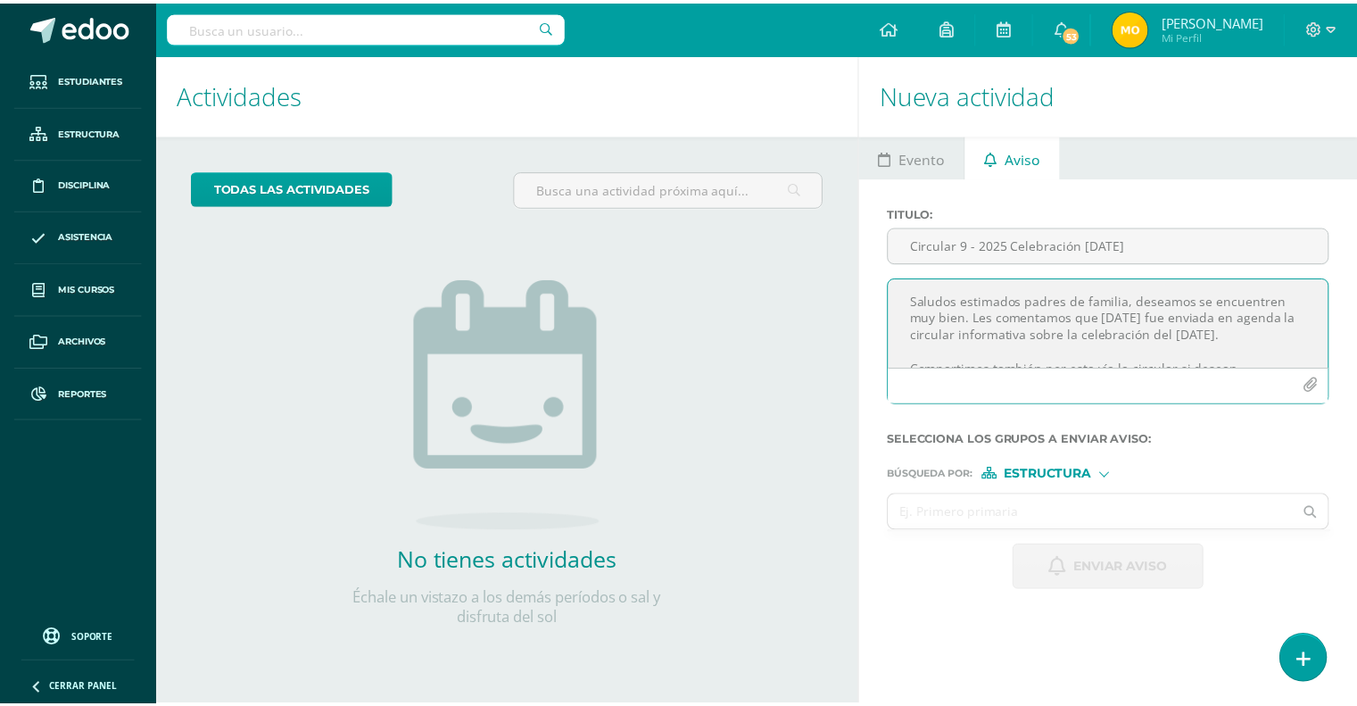
scroll to position [79, 0]
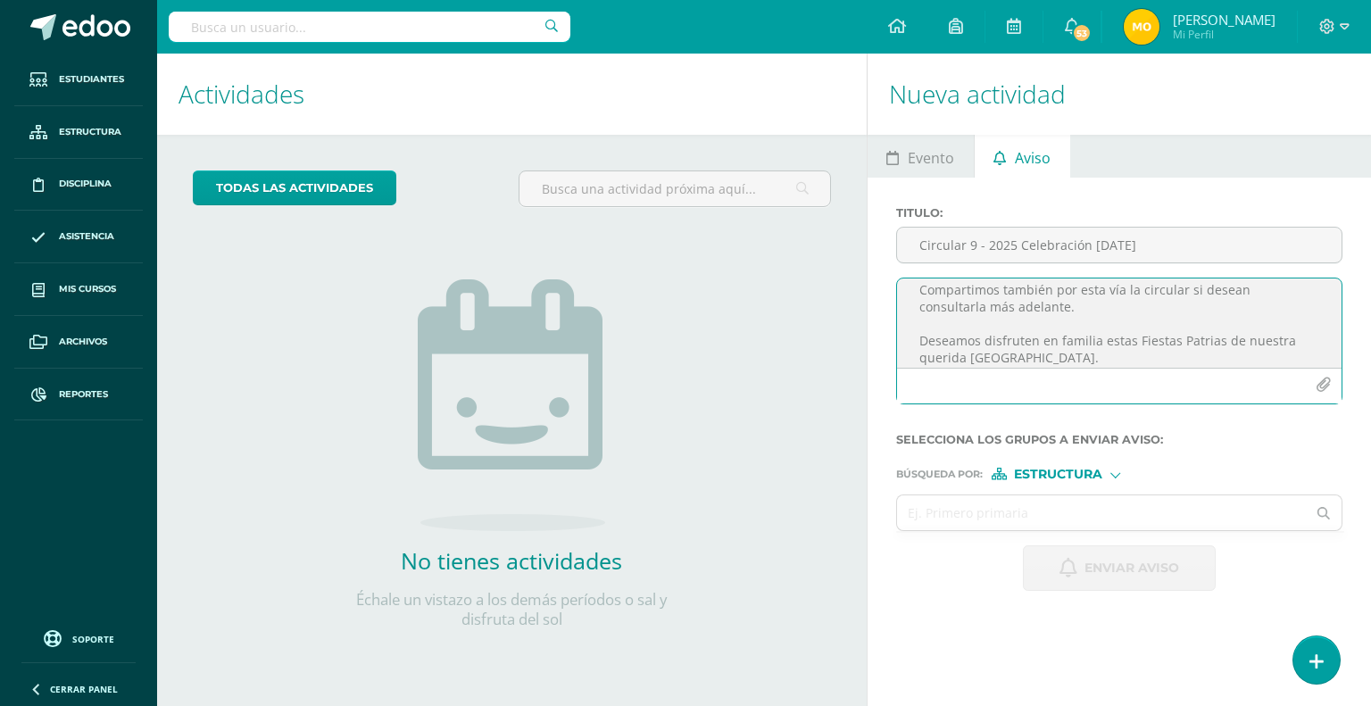
type textarea "Saludos estimados padres de familia, deseamos se encuentren muy bien. Les comen…"
click at [1326, 381] on icon "button" at bounding box center [1322, 384] width 15 height 15
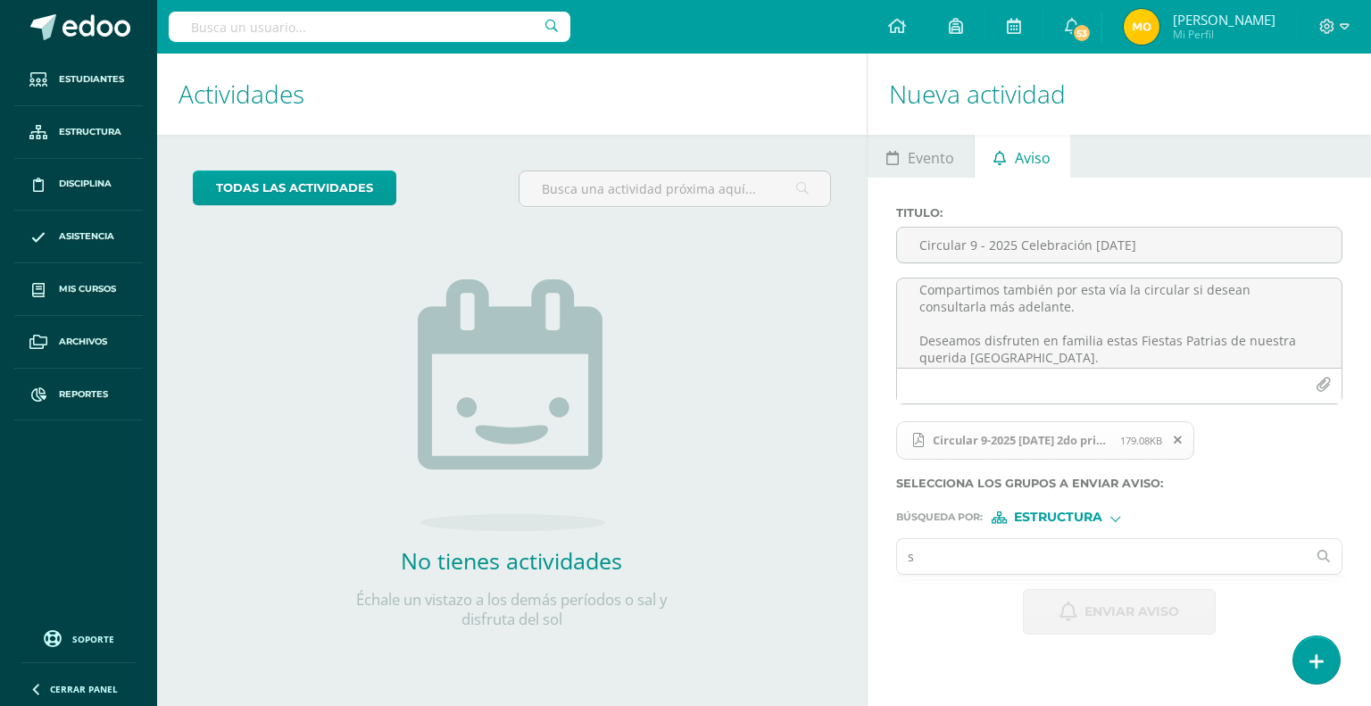
click at [1042, 560] on input "s" at bounding box center [1102, 556] width 410 height 35
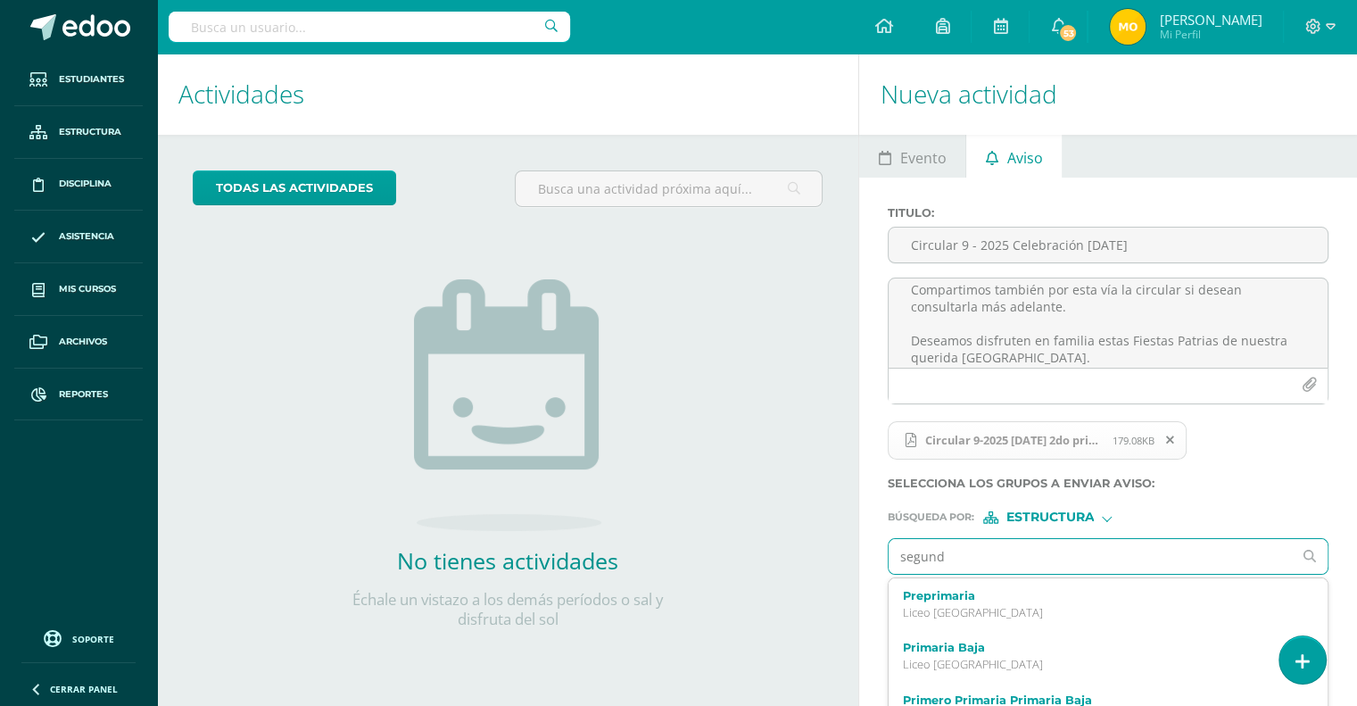
type input "segundo"
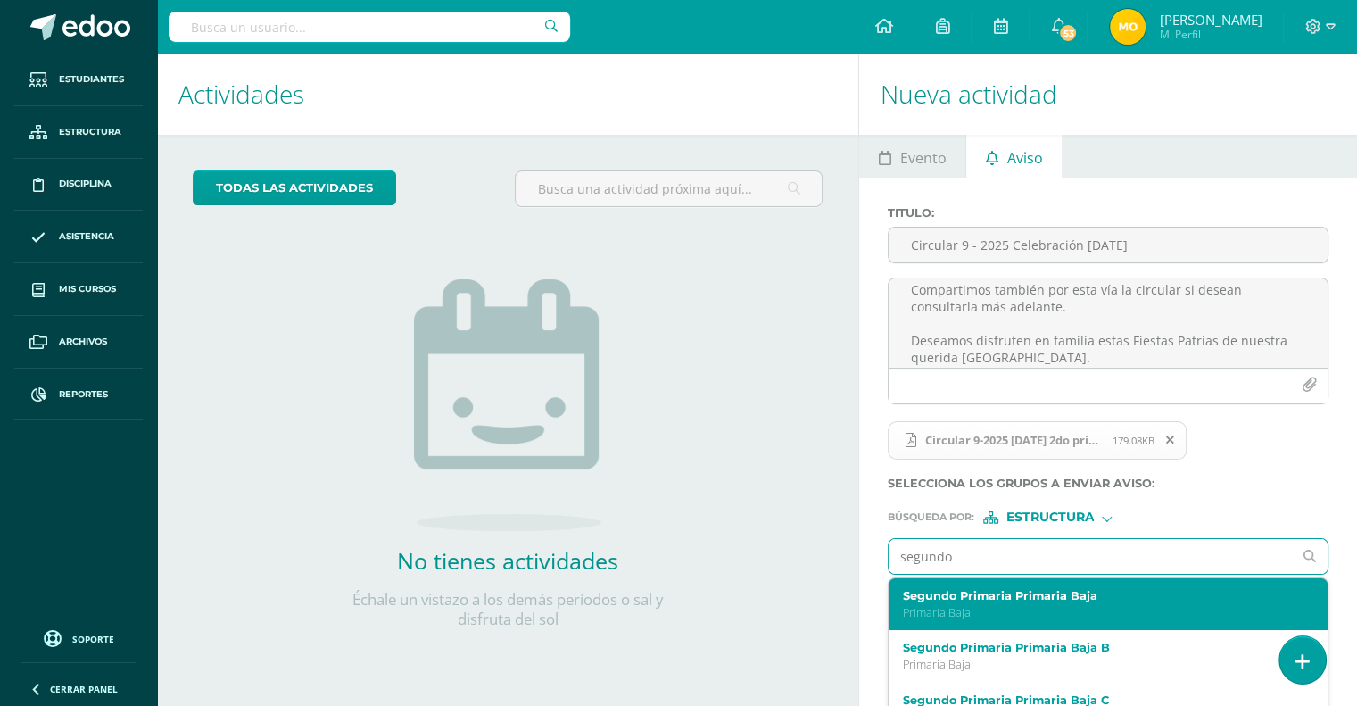
click at [1013, 599] on label "Segundo Primaria Primaria Baja" at bounding box center [1100, 595] width 394 height 13
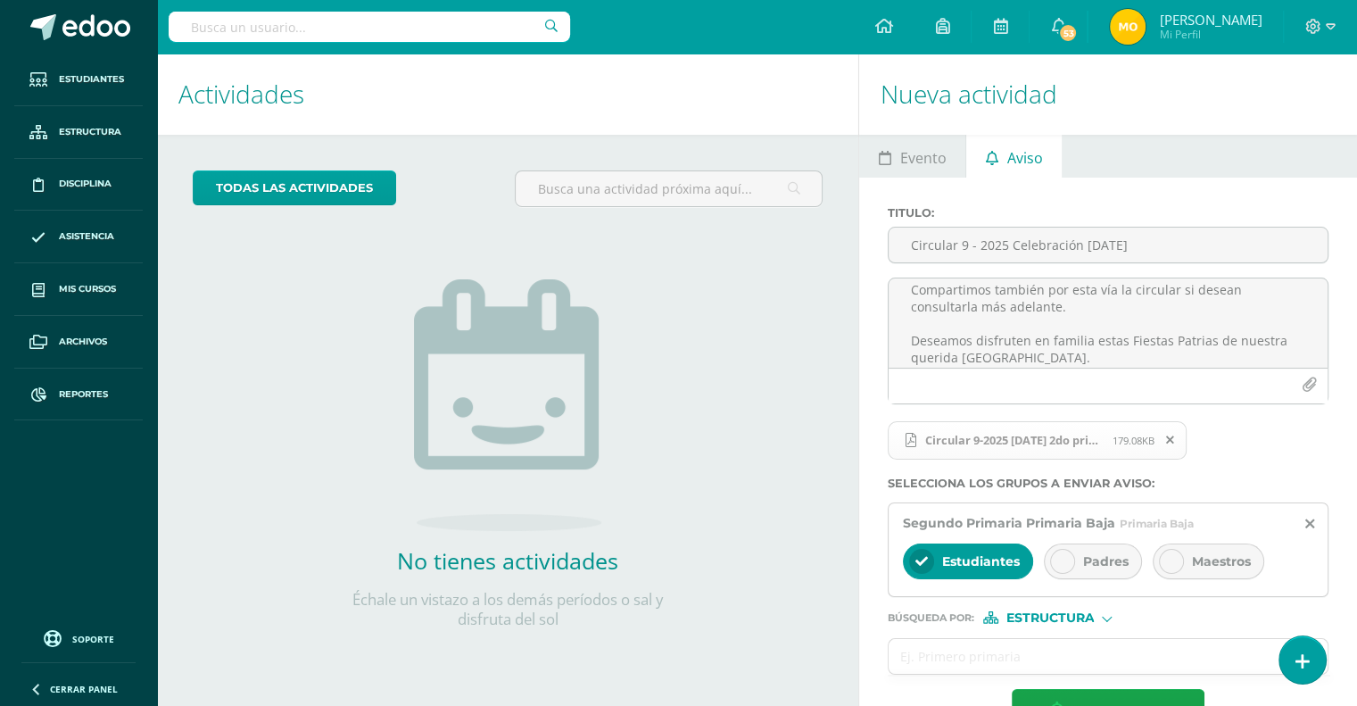
click at [1051, 560] on div at bounding box center [1062, 561] width 25 height 25
click at [1165, 555] on icon at bounding box center [1171, 561] width 12 height 12
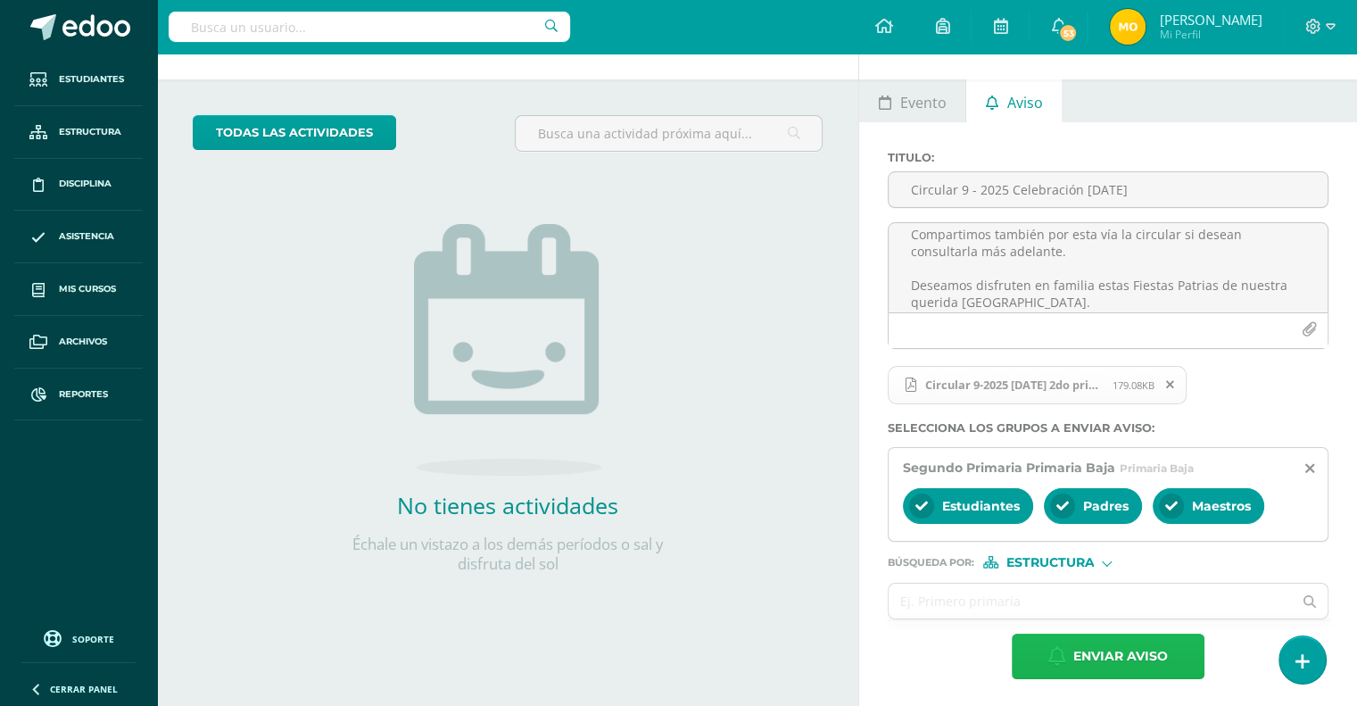
click at [1096, 650] on span "Enviar aviso" at bounding box center [1120, 656] width 95 height 44
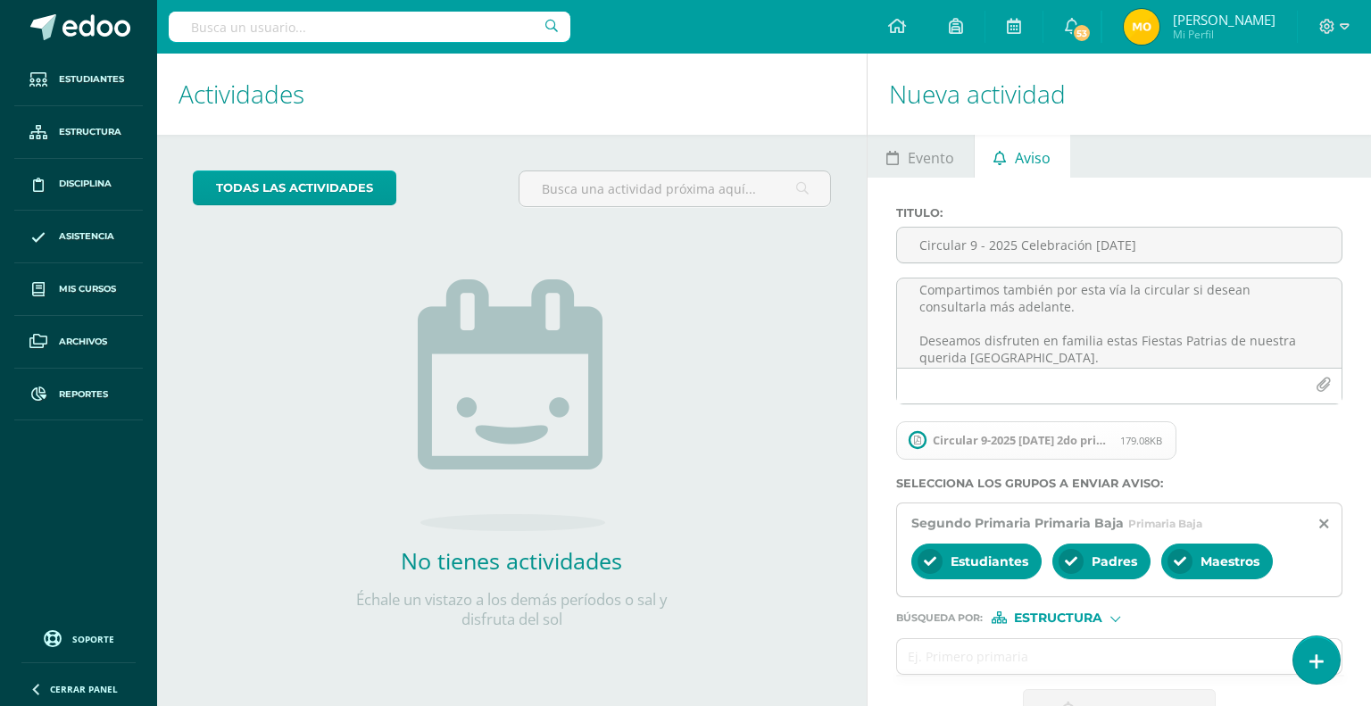
scroll to position [0, 0]
